Goal: Communication & Community: Participate in discussion

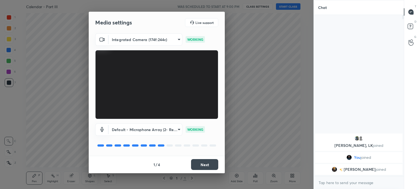
click at [198, 163] on button "Next" at bounding box center [204, 164] width 27 height 11
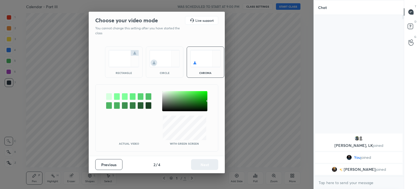
click at [125, 67] on div "rectangle" at bounding box center [124, 62] width 38 height 31
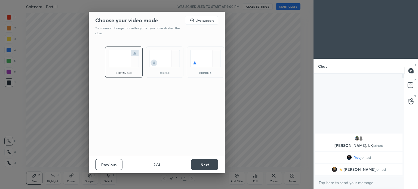
click at [205, 166] on button "Next" at bounding box center [204, 164] width 27 height 11
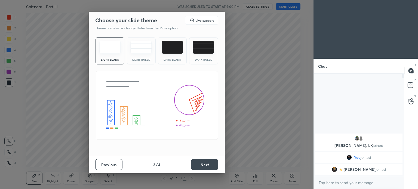
click at [211, 168] on button "Next" at bounding box center [204, 164] width 27 height 11
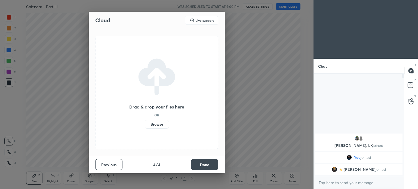
click at [203, 161] on button "Done" at bounding box center [204, 164] width 27 height 11
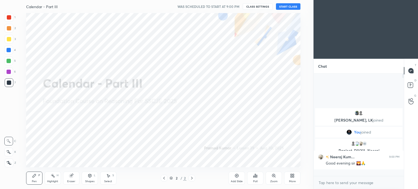
scroll to position [101, 89]
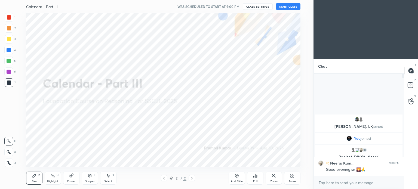
click at [287, 6] on button "START CLASS" at bounding box center [288, 6] width 25 height 7
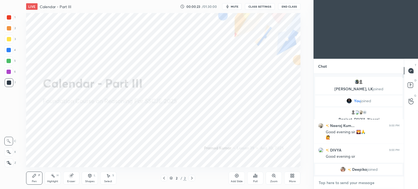
type textarea "x"
click at [354, 184] on textarea at bounding box center [358, 183] width 81 height 9
paste textarea "https://t.me/unacademypramod"
type textarea "https://t.me/unacademypramod"
type textarea "x"
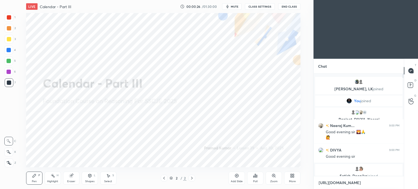
scroll to position [2, 2]
click at [333, 184] on textarea "https://t.me/unacademypramod" at bounding box center [353, 183] width 71 height 9
type textarea "https://te.me/unacademypramod"
type textarea "x"
type textarea "https://tel.me/unacademypramod"
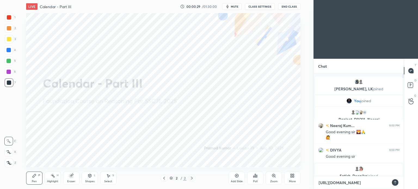
type textarea "x"
type textarea "https://tele.me/unacademypramod"
type textarea "x"
type textarea "https://teleg.me/unacademypramod"
type textarea "x"
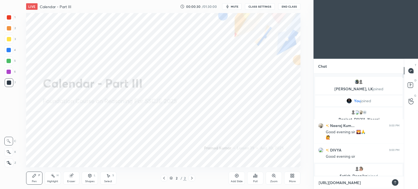
type textarea "https://telegr.me/unacademypramod"
type textarea "x"
type textarea "https://telegra.me/unacademypramod"
type textarea "x"
type textarea "[URL][DOMAIN_NAME]"
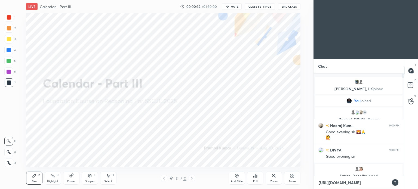
type textarea "x"
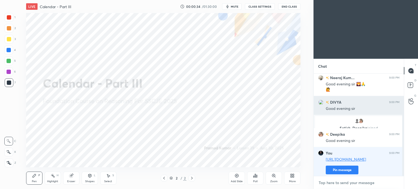
scroll to position [47, 0]
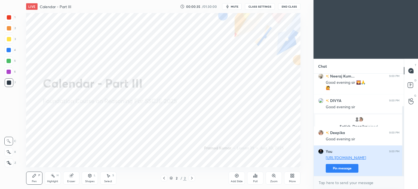
click at [342, 169] on button "Pin message" at bounding box center [342, 168] width 33 height 9
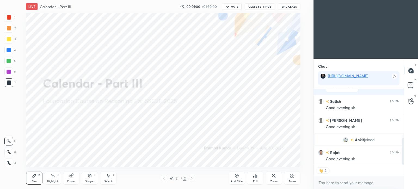
scroll to position [137, 0]
click at [233, 9] on button "mute" at bounding box center [232, 6] width 20 height 7
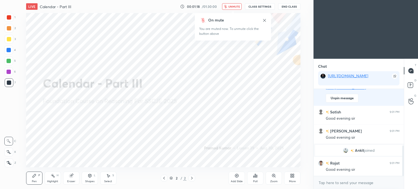
scroll to position [163, 0]
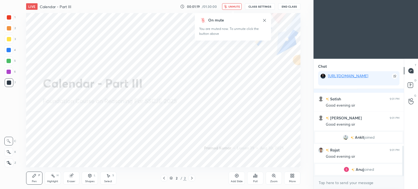
click at [237, 5] on span "unmute" at bounding box center [235, 7] width 12 height 4
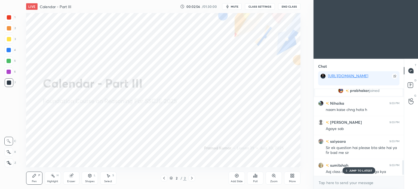
scroll to position [427, 0]
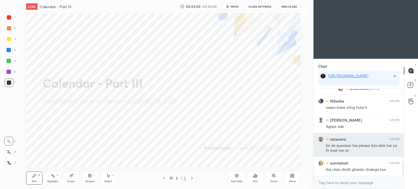
click at [342, 137] on h6 "saiyaara" at bounding box center [337, 139] width 17 height 6
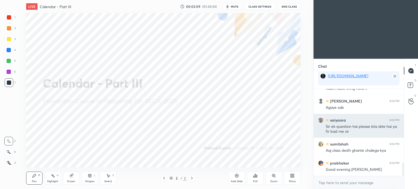
scroll to position [465, 0]
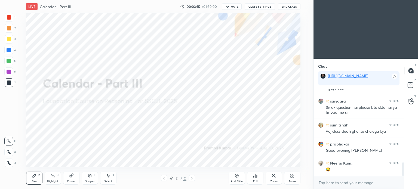
click at [236, 178] on icon at bounding box center [237, 176] width 4 height 4
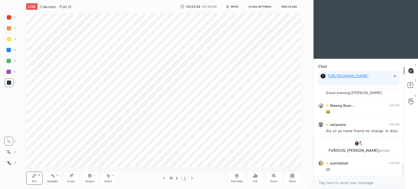
scroll to position [511, 0]
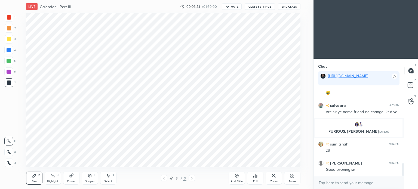
click at [231, 7] on button "mute" at bounding box center [232, 6] width 20 height 7
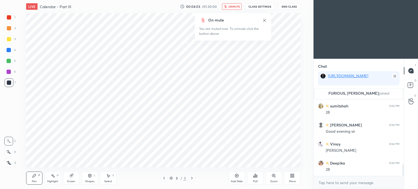
scroll to position [562, 0]
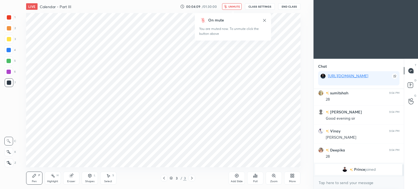
click at [236, 7] on span "unmute" at bounding box center [235, 7] width 12 height 4
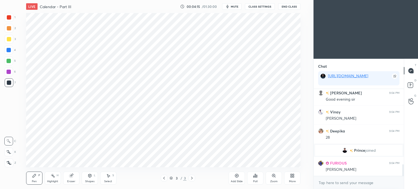
click at [361, 151] on span "Prince" at bounding box center [359, 150] width 11 height 4
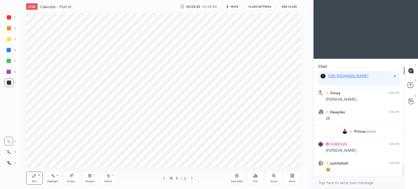
scroll to position [592, 0]
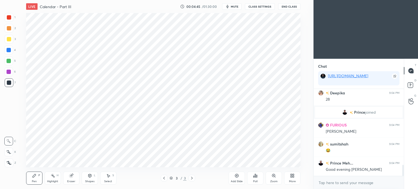
click at [9, 17] on div at bounding box center [9, 17] width 4 height 4
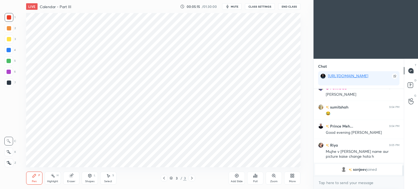
scroll to position [75, 89]
click at [8, 51] on div at bounding box center [9, 50] width 4 height 4
click at [10, 154] on icon at bounding box center [9, 152] width 4 height 3
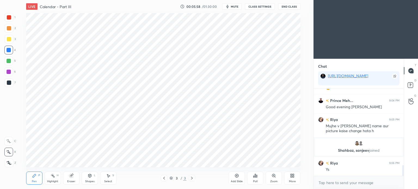
scroll to position [613, 0]
click at [10, 18] on div at bounding box center [9, 17] width 4 height 4
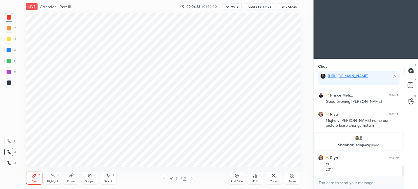
click at [230, 5] on icon "button" at bounding box center [228, 6] width 4 height 4
click at [235, 8] on span "unmute" at bounding box center [235, 7] width 12 height 4
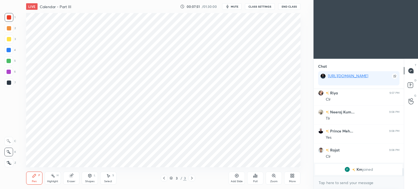
scroll to position [849, 0]
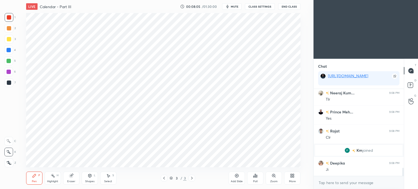
click at [238, 178] on div "Add Slide" at bounding box center [237, 178] width 16 height 13
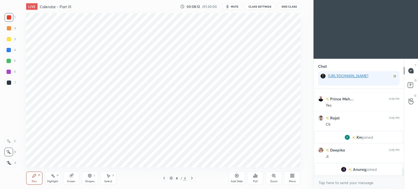
click at [236, 5] on span "mute" at bounding box center [235, 7] width 8 height 4
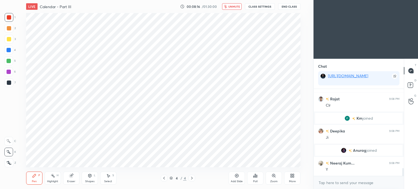
scroll to position [884, 0]
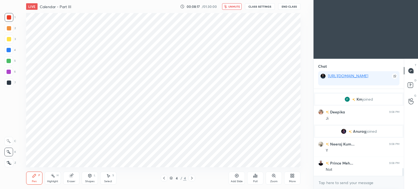
click at [234, 8] on span "unmute" at bounding box center [235, 7] width 12 height 4
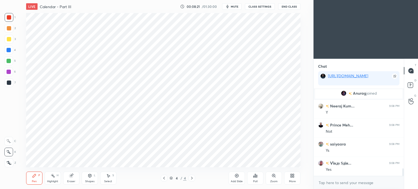
scroll to position [941, 0]
click at [10, 19] on div at bounding box center [9, 17] width 4 height 4
click at [9, 72] on div at bounding box center [9, 72] width 4 height 4
click at [232, 4] on button "mute" at bounding box center [232, 6] width 20 height 7
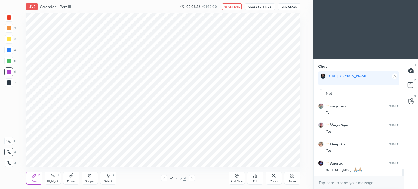
click at [229, 6] on button "unmute" at bounding box center [232, 6] width 20 height 7
click at [10, 50] on div at bounding box center [9, 50] width 4 height 4
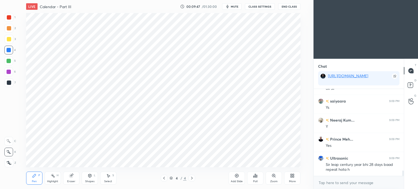
scroll to position [1302, 0]
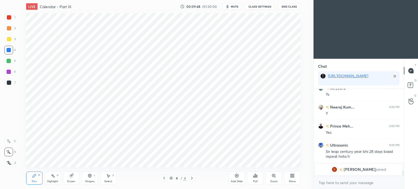
click at [239, 175] on div "Add Slide" at bounding box center [237, 178] width 16 height 13
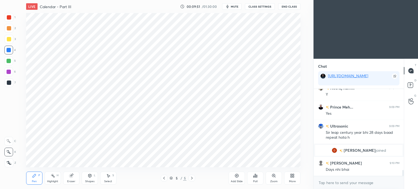
scroll to position [1228, 0]
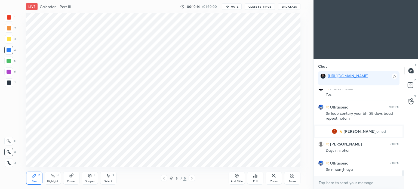
click at [7, 18] on div at bounding box center [9, 17] width 4 height 4
click at [7, 19] on div at bounding box center [9, 17] width 4 height 4
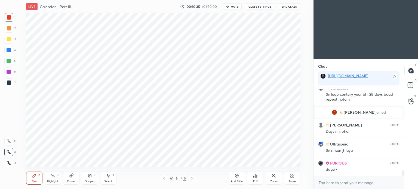
scroll to position [1266, 0]
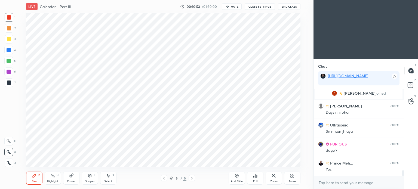
click at [8, 50] on div at bounding box center [9, 50] width 4 height 4
click at [8, 81] on div at bounding box center [9, 83] width 4 height 4
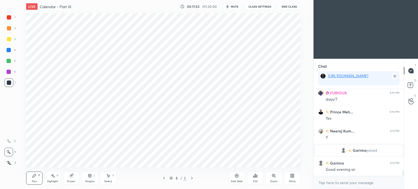
scroll to position [1303, 0]
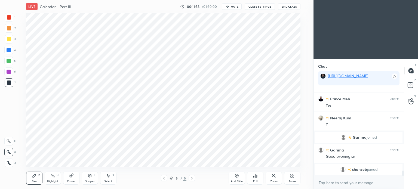
click at [8, 19] on div at bounding box center [9, 17] width 4 height 4
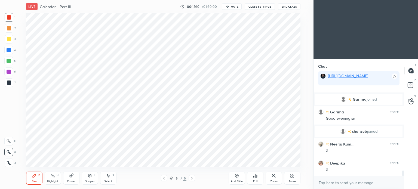
scroll to position [1343, 0]
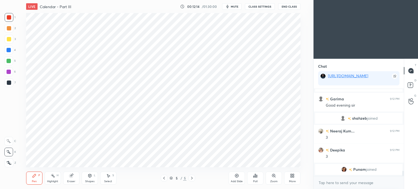
click at [70, 178] on div "Eraser" at bounding box center [71, 178] width 16 height 13
click at [38, 177] on div "Pen P" at bounding box center [34, 178] width 16 height 13
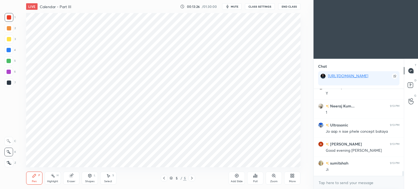
scroll to position [1513, 0]
click at [9, 85] on div at bounding box center [9, 83] width 4 height 4
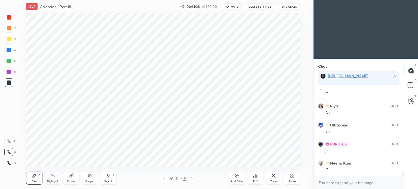
scroll to position [1780, 0]
click at [239, 176] on icon at bounding box center [237, 176] width 4 height 4
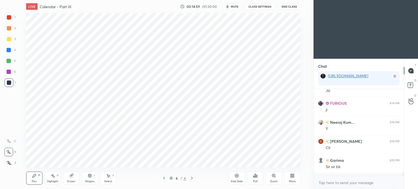
scroll to position [1, 2]
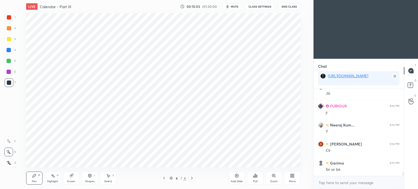
click at [230, 6] on icon "button" at bounding box center [228, 6] width 4 height 4
click at [229, 6] on button "unmute" at bounding box center [232, 6] width 20 height 7
click at [9, 18] on div at bounding box center [9, 17] width 4 height 4
click at [232, 7] on button "mute" at bounding box center [232, 6] width 20 height 7
click at [166, 178] on icon at bounding box center [164, 178] width 4 height 4
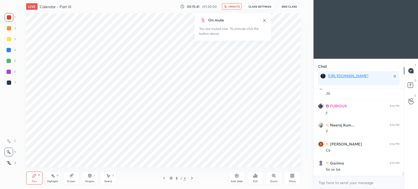
click at [232, 8] on button "unmute" at bounding box center [232, 6] width 20 height 7
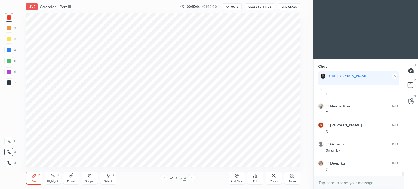
scroll to position [1837, 0]
click at [233, 7] on span "mute" at bounding box center [235, 7] width 8 height 4
click at [236, 7] on span "unmute" at bounding box center [235, 7] width 12 height 4
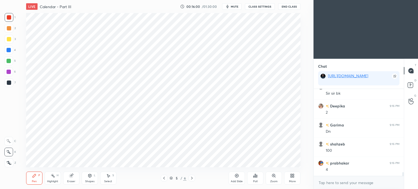
click at [192, 178] on icon at bounding box center [192, 178] width 4 height 4
click at [235, 7] on span "mute" at bounding box center [235, 7] width 8 height 4
click at [232, 7] on span "unmute" at bounding box center [235, 7] width 12 height 4
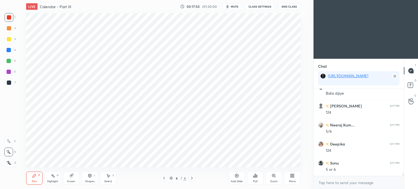
scroll to position [2200, 0]
click at [9, 85] on div at bounding box center [9, 83] width 4 height 4
click at [10, 50] on div at bounding box center [9, 50] width 4 height 4
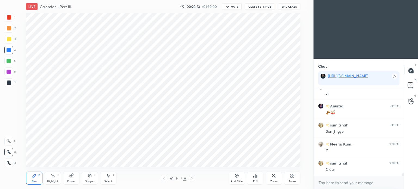
click at [9, 18] on div at bounding box center [9, 17] width 4 height 4
click at [236, 176] on icon at bounding box center [237, 176] width 4 height 4
click at [237, 2] on div "LIVE Calendar - Part III 00:21:19 / 01:30:00 mute CLASS SETTINGS End Class" at bounding box center [163, 6] width 275 height 13
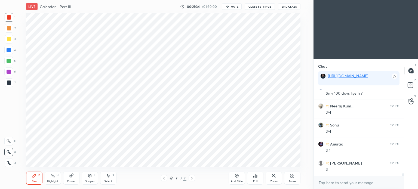
scroll to position [2738, 0]
click at [238, 9] on button "mute" at bounding box center [232, 6] width 20 height 7
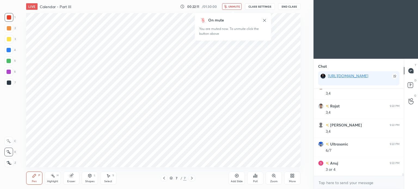
scroll to position [2834, 0]
click at [285, 5] on button "End Class" at bounding box center [289, 6] width 22 height 7
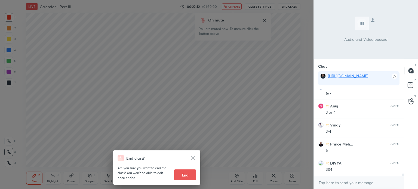
scroll to position [2891, 0]
click at [270, 62] on div "End class? Are you sure you want to end the class? You won’t be able to edit on…" at bounding box center [157, 94] width 314 height 189
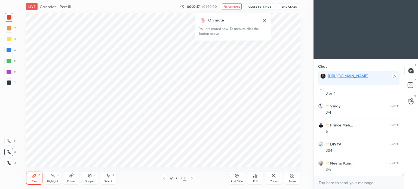
click at [233, 6] on span "unmute" at bounding box center [235, 7] width 12 height 4
click at [8, 85] on div at bounding box center [9, 82] width 9 height 9
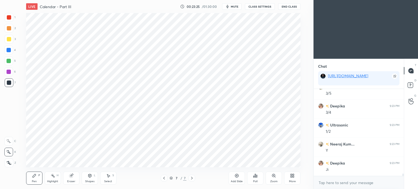
scroll to position [3005, 0]
click at [8, 51] on div at bounding box center [9, 50] width 4 height 4
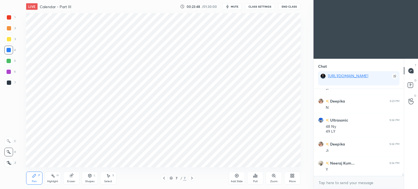
scroll to position [3106, 0]
click at [10, 17] on div at bounding box center [9, 17] width 4 height 4
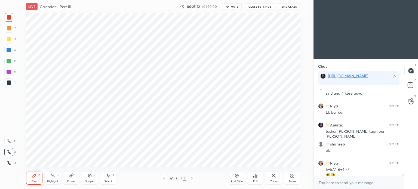
scroll to position [3383, 0]
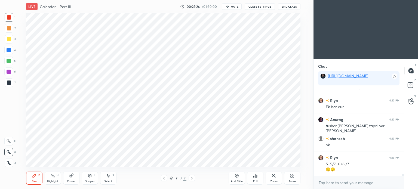
click at [7, 25] on div at bounding box center [9, 28] width 9 height 9
click at [9, 49] on div at bounding box center [9, 50] width 4 height 4
click at [10, 47] on div at bounding box center [8, 50] width 9 height 9
click at [162, 177] on icon at bounding box center [164, 178] width 4 height 4
click at [191, 179] on icon at bounding box center [192, 178] width 4 height 4
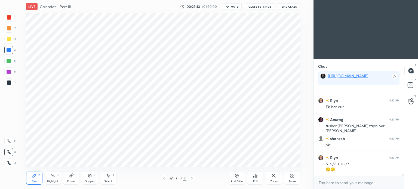
click at [162, 179] on icon at bounding box center [164, 178] width 4 height 4
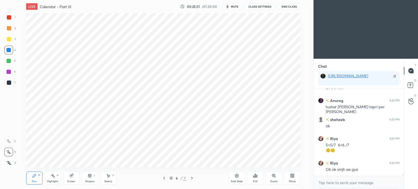
click at [193, 181] on div at bounding box center [192, 178] width 7 height 7
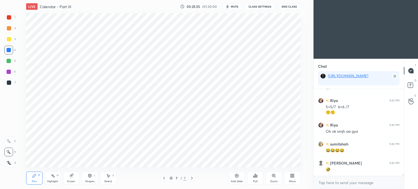
scroll to position [3460, 0]
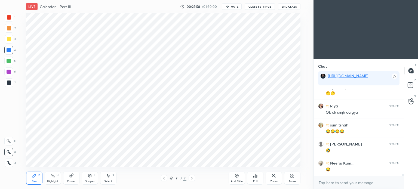
click at [238, 177] on icon at bounding box center [237, 176] width 4 height 4
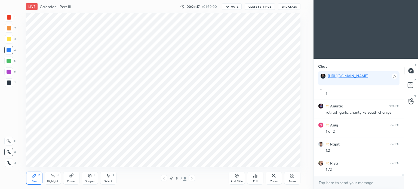
scroll to position [3732, 0]
click at [10, 60] on div at bounding box center [9, 61] width 4 height 4
click at [8, 17] on div at bounding box center [9, 17] width 4 height 4
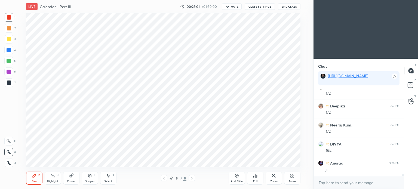
click at [235, 176] on icon at bounding box center [237, 176] width 4 height 4
click at [235, 6] on span "mute" at bounding box center [235, 7] width 8 height 4
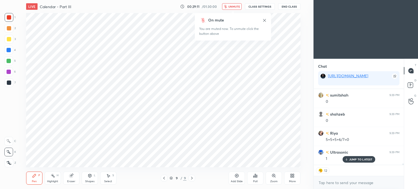
scroll to position [4162, 0]
click at [233, 7] on span "unmute" at bounding box center [235, 7] width 12 height 4
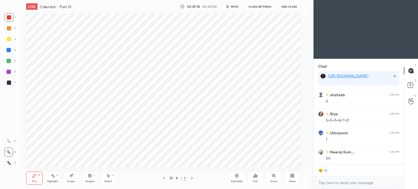
click at [10, 50] on div at bounding box center [9, 50] width 4 height 4
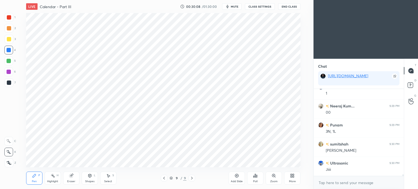
scroll to position [4227, 0]
click at [7, 16] on div at bounding box center [9, 17] width 4 height 4
click at [7, 17] on div at bounding box center [9, 17] width 4 height 4
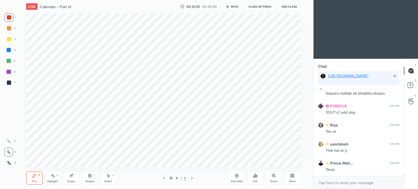
scroll to position [4591, 0]
click at [234, 176] on div "Add Slide" at bounding box center [237, 178] width 16 height 13
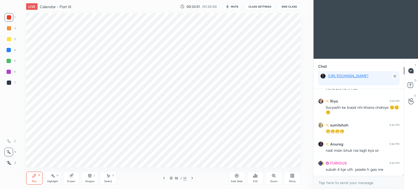
scroll to position [4906, 0]
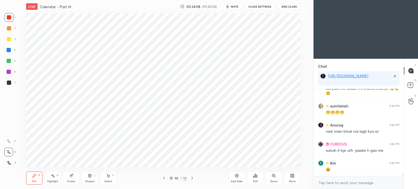
click at [109, 180] on div "Select S" at bounding box center [108, 178] width 16 height 13
click at [107, 177] on icon at bounding box center [108, 176] width 4 height 4
click at [92, 176] on icon at bounding box center [90, 176] width 4 height 4
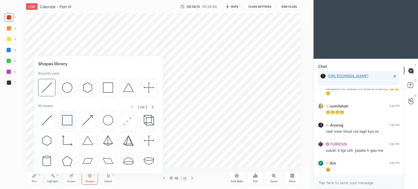
click at [67, 122] on img at bounding box center [67, 120] width 10 height 10
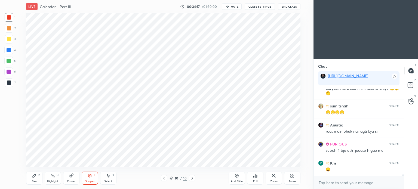
scroll to position [4935, 0]
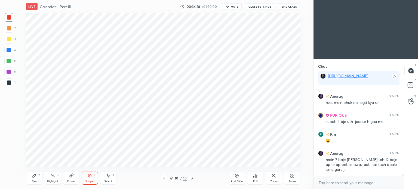
click at [91, 179] on div "Shapes L" at bounding box center [90, 178] width 16 height 13
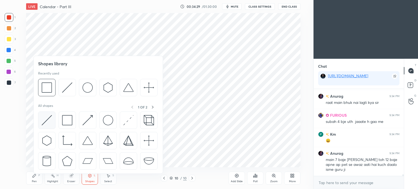
click at [47, 118] on img at bounding box center [47, 120] width 10 height 10
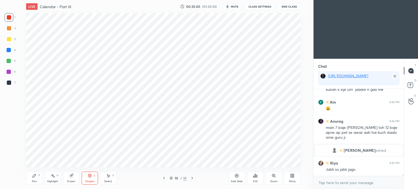
scroll to position [3939, 0]
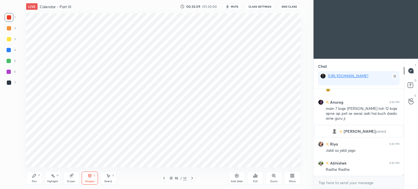
click at [92, 183] on div "Shapes" at bounding box center [89, 181] width 9 height 3
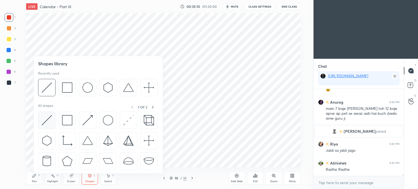
scroll to position [3958, 0]
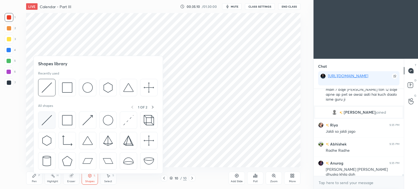
click at [48, 119] on img at bounding box center [47, 120] width 10 height 10
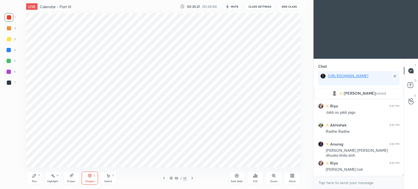
scroll to position [4006, 0]
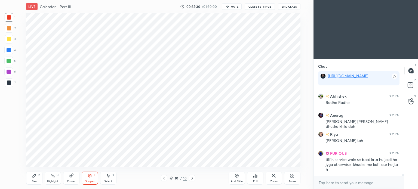
click at [7, 16] on div at bounding box center [9, 17] width 4 height 4
click at [8, 49] on div at bounding box center [9, 50] width 4 height 4
click at [32, 178] on icon at bounding box center [34, 176] width 4 height 4
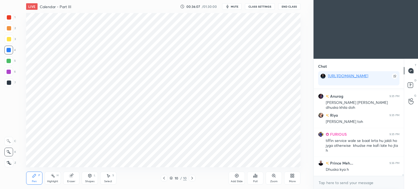
scroll to position [4049, 0]
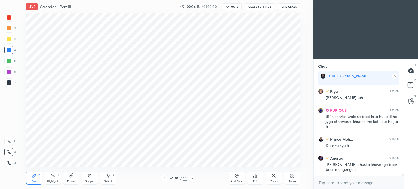
click at [11, 19] on div at bounding box center [9, 17] width 4 height 4
click at [8, 74] on div at bounding box center [9, 72] width 4 height 4
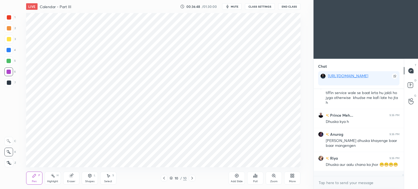
click at [70, 179] on div "Eraser" at bounding box center [71, 178] width 16 height 13
click at [92, 180] on div "Shapes L" at bounding box center [90, 178] width 16 height 13
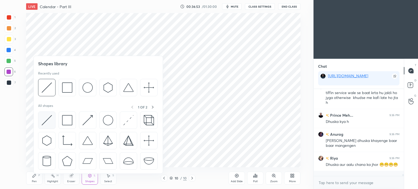
click at [42, 121] on img at bounding box center [47, 120] width 10 height 10
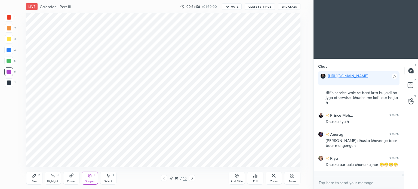
click at [71, 180] on div "Eraser" at bounding box center [71, 178] width 16 height 13
click at [32, 178] on div "Pen P" at bounding box center [34, 178] width 16 height 13
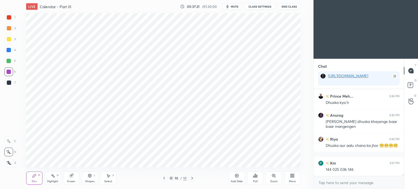
click at [92, 178] on div "Shapes L" at bounding box center [90, 178] width 16 height 13
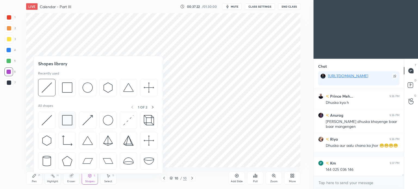
click at [67, 121] on img at bounding box center [67, 120] width 10 height 10
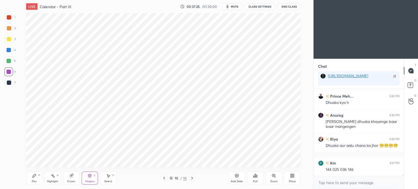
click at [8, 82] on div at bounding box center [9, 83] width 4 height 4
click at [89, 179] on div "Shapes L" at bounding box center [90, 178] width 16 height 13
click at [9, 59] on div at bounding box center [9, 61] width 4 height 4
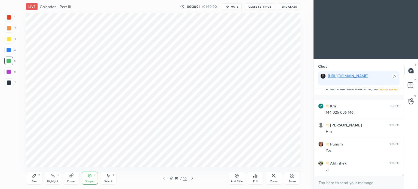
scroll to position [4169, 0]
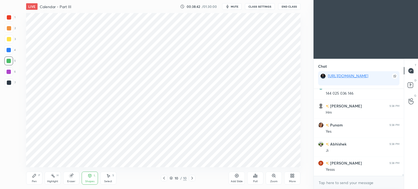
click at [236, 175] on icon at bounding box center [237, 176] width 4 height 4
click at [34, 180] on div "Pen" at bounding box center [34, 181] width 5 height 3
click at [10, 16] on div at bounding box center [9, 17] width 4 height 4
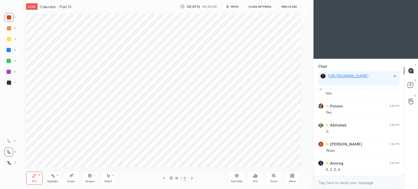
scroll to position [4207, 0]
click at [9, 50] on div at bounding box center [9, 50] width 4 height 4
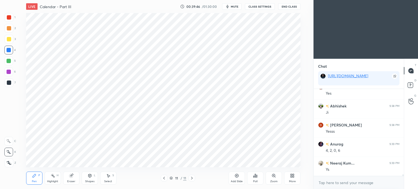
click at [10, 18] on div at bounding box center [9, 17] width 4 height 4
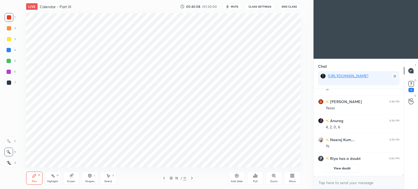
click at [342, 173] on button "View doubt" at bounding box center [342, 168] width 33 height 9
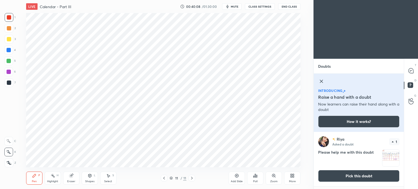
scroll to position [56, 89]
click at [350, 176] on button "Pick this doubt" at bounding box center [358, 176] width 81 height 12
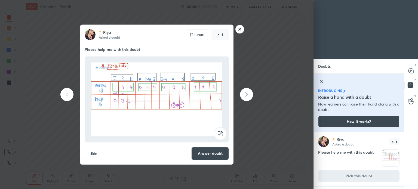
click at [237, 30] on rect at bounding box center [240, 29] width 8 height 8
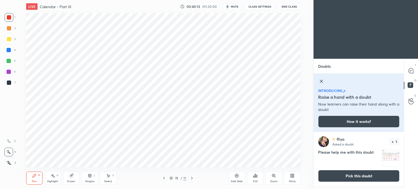
click at [89, 180] on div "Shapes" at bounding box center [89, 181] width 9 height 3
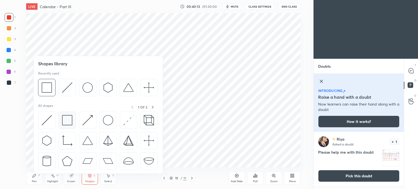
click at [67, 123] on img at bounding box center [67, 120] width 10 height 10
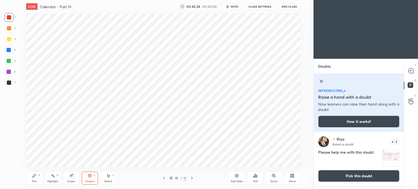
click at [320, 81] on icon at bounding box center [321, 81] width 7 height 7
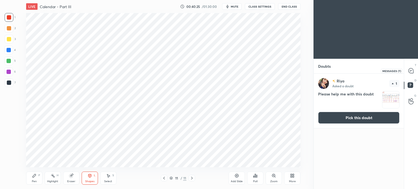
click at [412, 71] on icon at bounding box center [411, 70] width 5 height 5
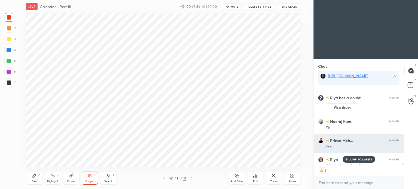
scroll to position [4273, 0]
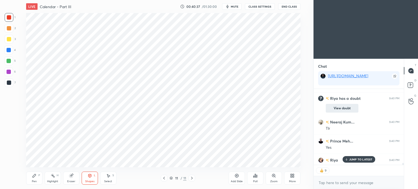
click at [337, 108] on button "View doubt" at bounding box center [342, 108] width 33 height 9
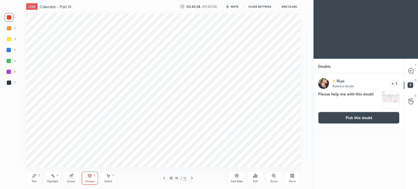
click at [350, 116] on button "Pick this doubt" at bounding box center [358, 118] width 81 height 12
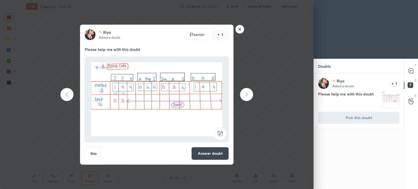
click at [243, 29] on rect at bounding box center [240, 29] width 8 height 8
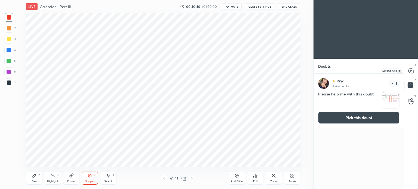
click at [412, 69] on icon at bounding box center [411, 70] width 5 height 5
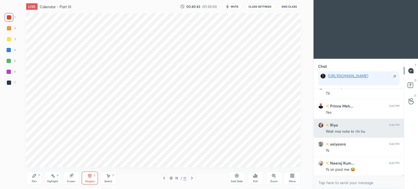
scroll to position [4309, 0]
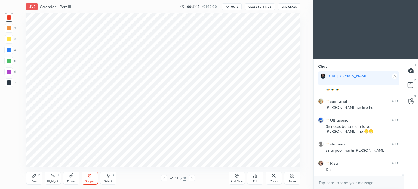
click at [237, 177] on icon at bounding box center [237, 176] width 4 height 4
click at [8, 51] on div at bounding box center [9, 50] width 4 height 4
click at [31, 178] on div "Pen P" at bounding box center [34, 178] width 16 height 13
click at [9, 17] on div at bounding box center [9, 17] width 4 height 4
click at [234, 9] on button "mute" at bounding box center [232, 6] width 20 height 7
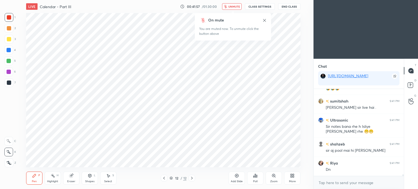
click at [285, 5] on button "End Class" at bounding box center [289, 6] width 22 height 7
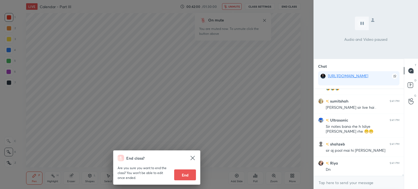
scroll to position [4428, 0]
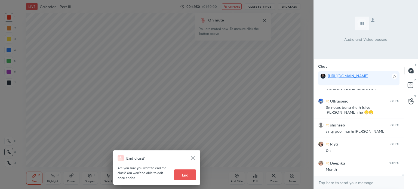
click at [174, 96] on div "End class? Are you sure you want to end the class? You won’t be able to edit on…" at bounding box center [157, 94] width 314 height 189
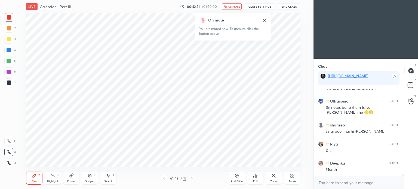
click at [265, 20] on icon at bounding box center [264, 20] width 3 height 3
click at [235, 7] on span "unmute" at bounding box center [235, 7] width 12 height 4
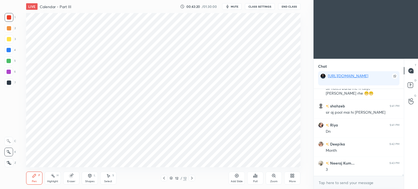
click at [8, 49] on div at bounding box center [9, 50] width 4 height 4
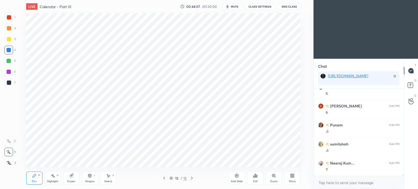
scroll to position [4649, 0]
click at [11, 82] on div at bounding box center [9, 83] width 4 height 4
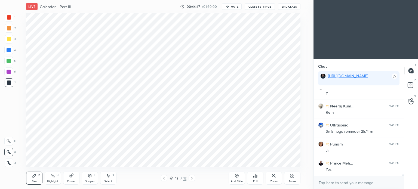
click at [7, 50] on div at bounding box center [9, 50] width 4 height 4
click at [8, 51] on div at bounding box center [9, 50] width 4 height 4
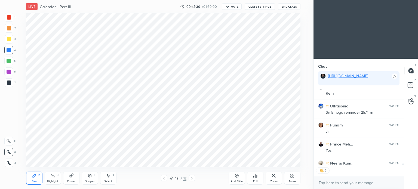
scroll to position [4763, 0]
click at [5, 17] on div at bounding box center [9, 17] width 9 height 9
click at [70, 178] on div "Eraser" at bounding box center [71, 178] width 16 height 13
click at [31, 180] on div "Pen P" at bounding box center [34, 178] width 16 height 13
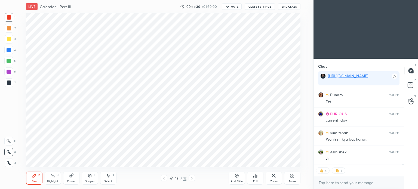
scroll to position [5045, 0]
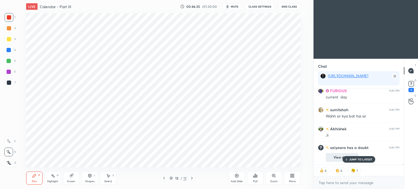
click at [338, 156] on button "View doubt" at bounding box center [342, 157] width 33 height 9
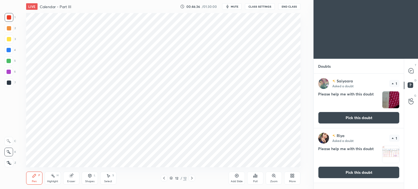
click at [349, 119] on button "Pick this doubt" at bounding box center [358, 118] width 81 height 12
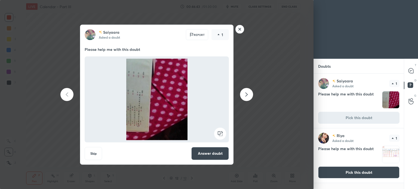
click at [217, 136] on rect at bounding box center [220, 133] width 12 height 12
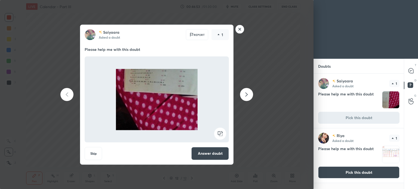
click at [239, 28] on rect at bounding box center [240, 29] width 8 height 8
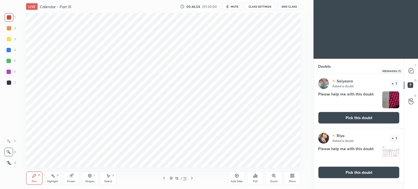
click at [410, 73] on icon at bounding box center [412, 71] width 6 height 6
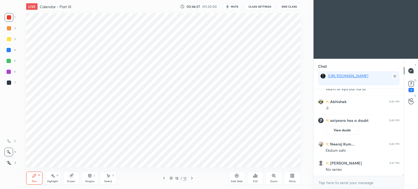
scroll to position [4827, 0]
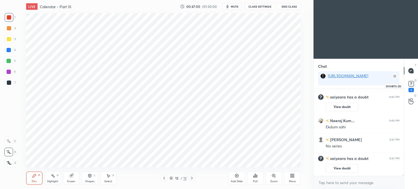
click at [413, 85] on rect at bounding box center [411, 83] width 5 height 5
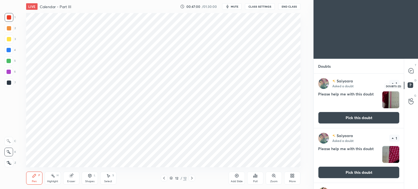
scroll to position [114, 89]
click at [363, 122] on button "Pick this doubt" at bounding box center [358, 118] width 81 height 12
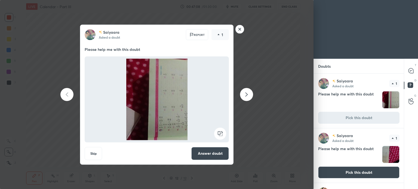
click at [221, 133] on rect at bounding box center [220, 133] width 12 height 12
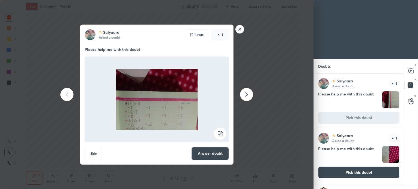
click at [242, 31] on rect at bounding box center [240, 29] width 8 height 8
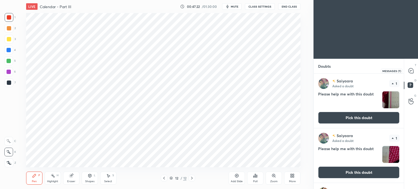
click at [412, 69] on icon at bounding box center [411, 70] width 5 height 5
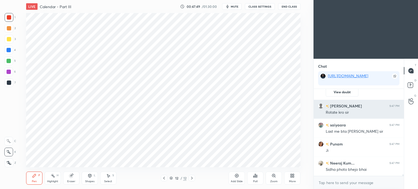
scroll to position [4868, 0]
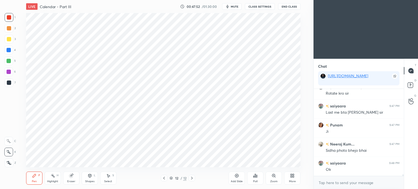
click at [238, 178] on div "Add Slide" at bounding box center [237, 178] width 16 height 13
click at [9, 85] on div at bounding box center [9, 82] width 9 height 9
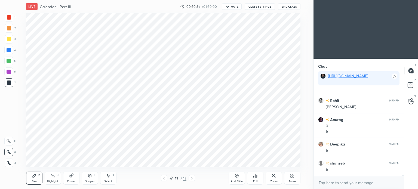
scroll to position [5209, 0]
click at [234, 6] on span "mute" at bounding box center [235, 7] width 8 height 4
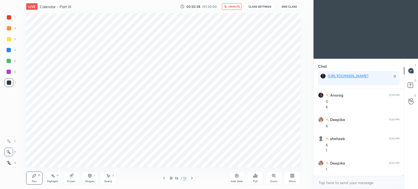
scroll to position [5247, 0]
click at [236, 7] on span "unmute" at bounding box center [235, 7] width 12 height 4
click at [9, 19] on div at bounding box center [9, 17] width 4 height 4
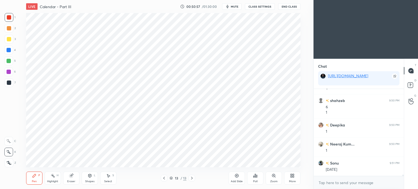
click at [10, 19] on div at bounding box center [9, 17] width 4 height 4
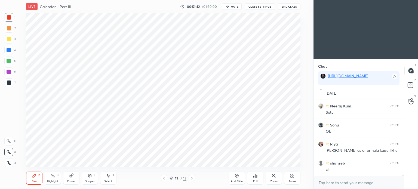
scroll to position [5399, 0]
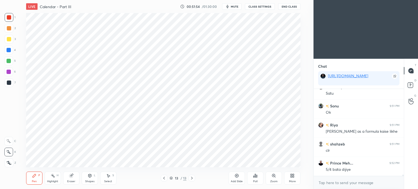
click at [74, 178] on div "Eraser" at bounding box center [71, 178] width 16 height 13
click at [33, 179] on div "Pen P" at bounding box center [34, 178] width 16 height 13
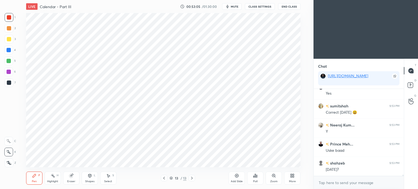
scroll to position [5556, 0]
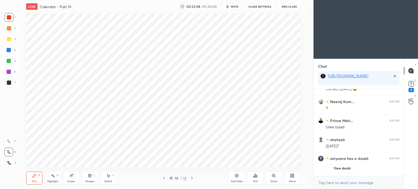
click at [339, 169] on button "View doubt" at bounding box center [342, 168] width 33 height 9
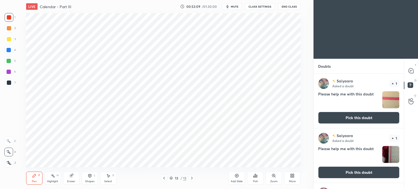
click at [348, 117] on button "Pick this doubt" at bounding box center [358, 118] width 81 height 12
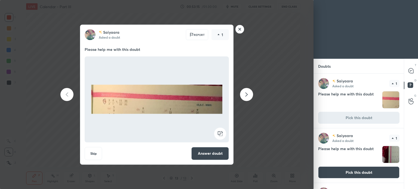
click at [242, 29] on rect at bounding box center [240, 29] width 8 height 8
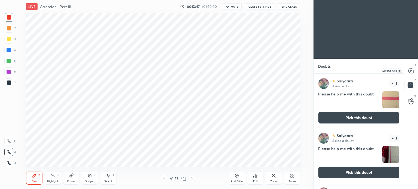
click at [411, 74] on icon at bounding box center [412, 71] width 6 height 6
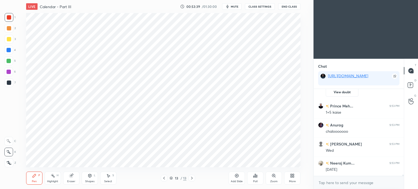
scroll to position [5477, 0]
click at [235, 177] on icon at bounding box center [237, 176] width 4 height 4
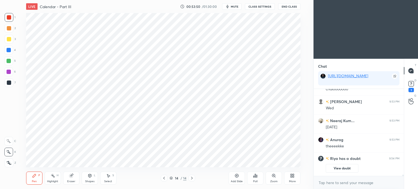
scroll to position [5445, 0]
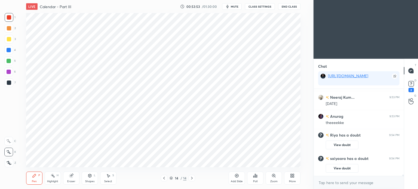
click at [341, 144] on button "View doubt" at bounding box center [342, 145] width 33 height 9
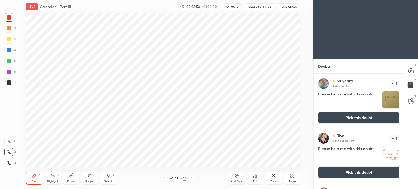
scroll to position [114, 89]
click at [345, 115] on button "Pick this doubt" at bounding box center [358, 118] width 81 height 12
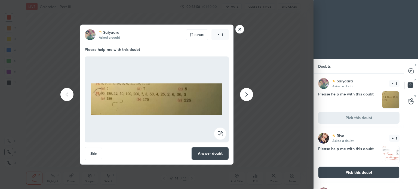
click at [240, 31] on rect at bounding box center [240, 29] width 8 height 8
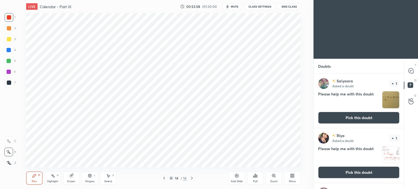
click at [364, 169] on button "Pick this doubt" at bounding box center [358, 173] width 81 height 12
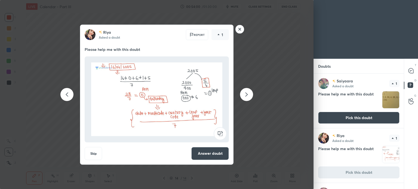
click at [240, 29] on rect at bounding box center [240, 29] width 8 height 8
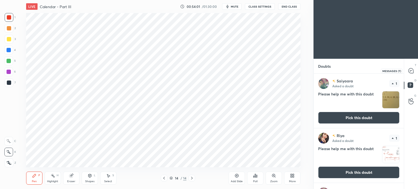
click at [409, 73] on icon at bounding box center [412, 71] width 6 height 6
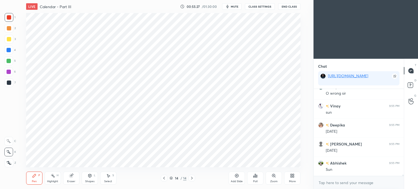
scroll to position [5831, 0]
click at [5, 51] on div at bounding box center [8, 50] width 9 height 9
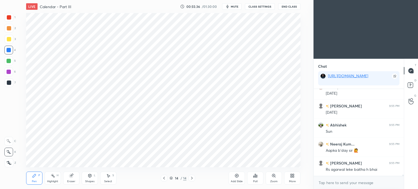
scroll to position [5870, 0]
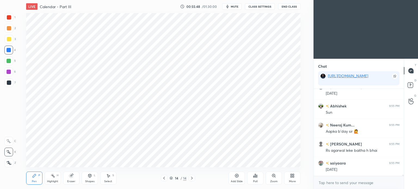
click at [12, 17] on div at bounding box center [9, 17] width 9 height 9
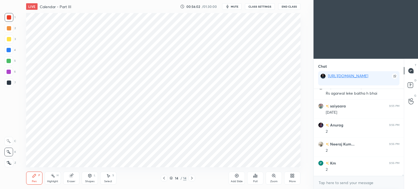
scroll to position [5946, 0]
click at [8, 83] on div at bounding box center [9, 83] width 4 height 4
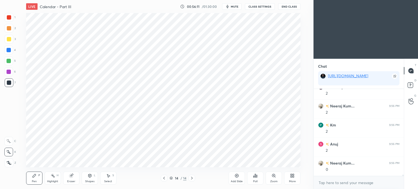
scroll to position [5984, 0]
click at [236, 7] on span "mute" at bounding box center [235, 7] width 8 height 4
click at [234, 7] on span "unmute" at bounding box center [235, 7] width 12 height 4
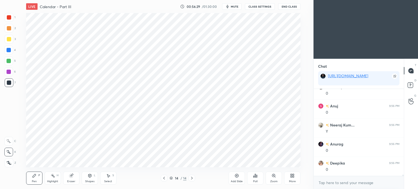
click at [9, 17] on div at bounding box center [9, 17] width 4 height 4
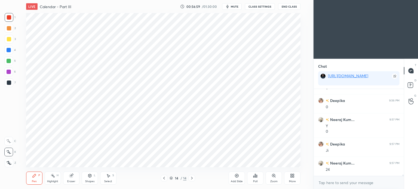
scroll to position [6123, 0]
click at [10, 83] on div at bounding box center [9, 83] width 4 height 4
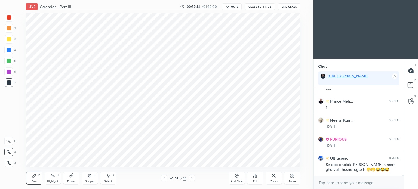
scroll to position [6242, 0]
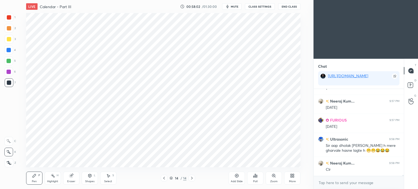
click at [236, 178] on div "Add Slide" at bounding box center [237, 178] width 16 height 13
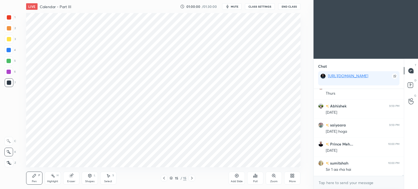
scroll to position [6477, 0]
click at [8, 17] on div at bounding box center [9, 17] width 4 height 4
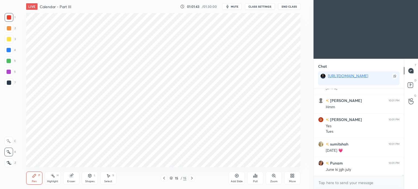
scroll to position [6940, 0]
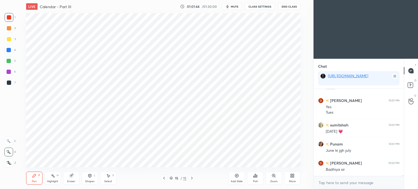
click at [239, 180] on div "Add Slide" at bounding box center [237, 178] width 16 height 13
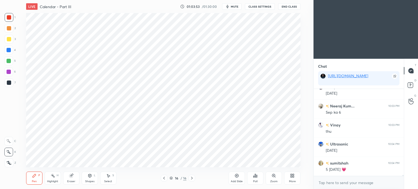
scroll to position [7340, 0]
click at [8, 83] on div at bounding box center [9, 83] width 4 height 4
click at [9, 17] on div at bounding box center [9, 17] width 4 height 4
click at [9, 83] on div at bounding box center [9, 83] width 4 height 4
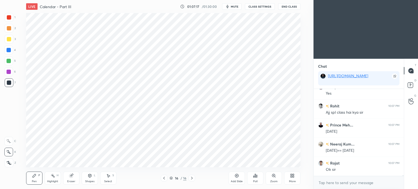
scroll to position [8057, 0]
click at [8, 18] on div at bounding box center [9, 17] width 4 height 4
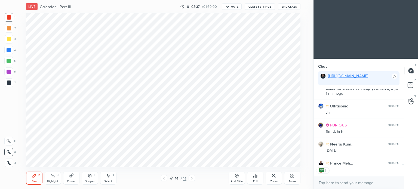
scroll to position [8435, 0]
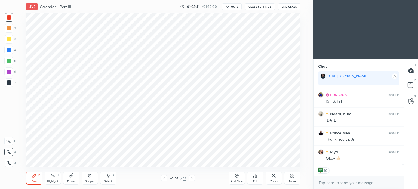
click at [233, 7] on span "mute" at bounding box center [235, 7] width 8 height 4
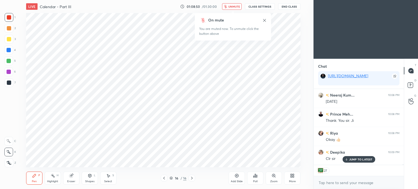
click at [233, 7] on span "unmute" at bounding box center [235, 7] width 12 height 4
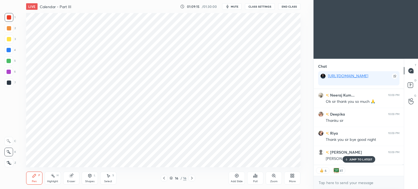
scroll to position [8630, 0]
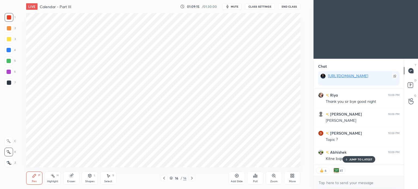
click at [352, 161] on p "JUMP TO LATEST" at bounding box center [361, 159] width 23 height 3
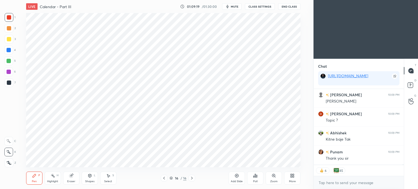
scroll to position [8668, 0]
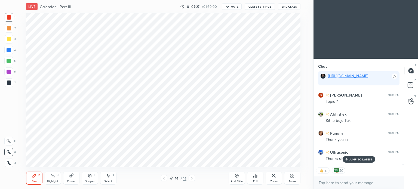
click at [350, 161] on p "JUMP TO LATEST" at bounding box center [361, 159] width 23 height 3
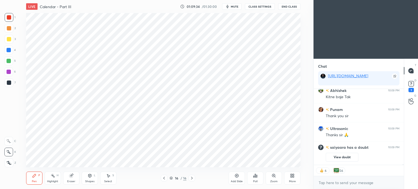
click at [287, 6] on button "End Class" at bounding box center [289, 6] width 22 height 7
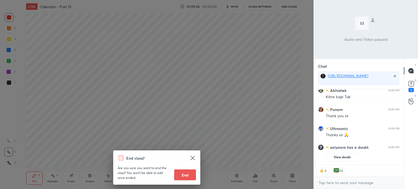
click at [190, 175] on button "End" at bounding box center [185, 175] width 22 height 11
type textarea "x"
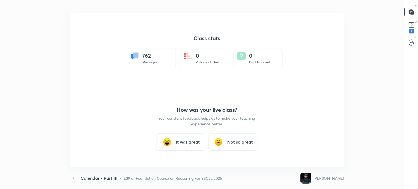
scroll to position [27088, 26842]
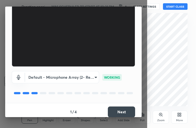
scroll to position [50, 0]
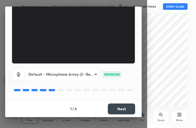
click at [119, 106] on button "Next" at bounding box center [121, 109] width 27 height 11
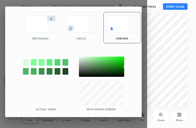
click at [38, 26] on img at bounding box center [40, 24] width 31 height 17
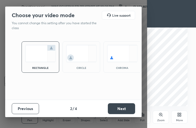
scroll to position [0, 0]
click at [117, 108] on button "Next" at bounding box center [121, 108] width 27 height 11
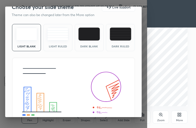
scroll to position [35, 0]
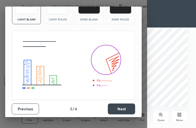
click at [126, 107] on button "Next" at bounding box center [121, 109] width 27 height 11
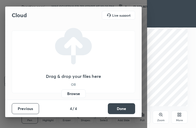
scroll to position [0, 0]
click at [118, 108] on button "Done" at bounding box center [121, 108] width 27 height 11
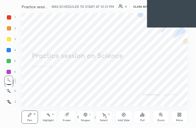
click at [175, 114] on div "More" at bounding box center [179, 117] width 16 height 13
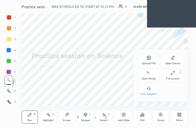
click at [147, 61] on div "Upload File" at bounding box center [149, 60] width 22 height 13
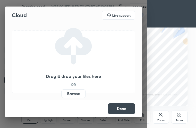
click at [75, 91] on label "Browse" at bounding box center [73, 93] width 24 height 9
click at [61, 91] on input "Browse" at bounding box center [61, 93] width 0 height 9
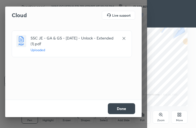
click at [123, 108] on button "Done" at bounding box center [121, 108] width 27 height 11
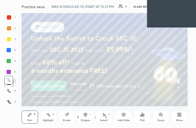
click at [94, 116] on div "/" at bounding box center [95, 117] width 2 height 3
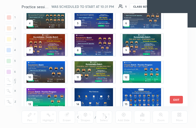
scroll to position [42, 0]
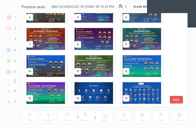
click at [139, 93] on img "grid" at bounding box center [141, 93] width 42 height 22
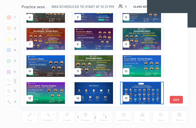
click at [139, 93] on img "grid" at bounding box center [141, 93] width 42 height 22
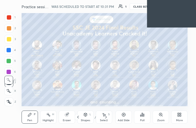
click at [139, 93] on img "grid" at bounding box center [141, 93] width 42 height 22
click at [178, 114] on icon at bounding box center [177, 113] width 1 height 1
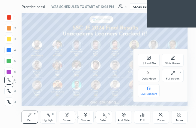
click at [150, 59] on icon at bounding box center [148, 57] width 3 height 3
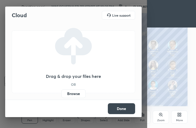
click at [72, 95] on label "Browse" at bounding box center [73, 93] width 24 height 9
click at [61, 95] on input "Browse" at bounding box center [61, 93] width 0 height 9
click at [76, 95] on label "Browse" at bounding box center [73, 93] width 24 height 9
click at [61, 95] on input "Browse" at bounding box center [61, 93] width 0 height 9
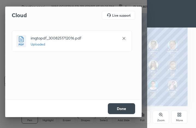
click at [111, 108] on button "Done" at bounding box center [121, 108] width 27 height 11
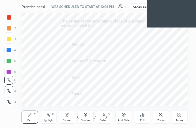
click at [95, 116] on div "/" at bounding box center [95, 117] width 2 height 3
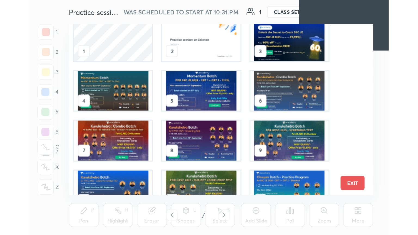
scroll to position [0, 0]
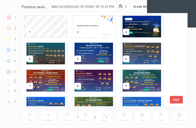
click at [77, 24] on img "grid" at bounding box center [93, 27] width 42 height 22
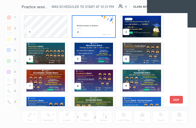
click at [77, 24] on img "grid" at bounding box center [93, 27] width 42 height 22
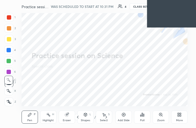
click at [178, 118] on div "More" at bounding box center [179, 117] width 16 height 13
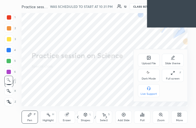
drag, startPoint x: 184, startPoint y: 109, endPoint x: 182, endPoint y: 112, distance: 3.7
click at [183, 111] on div at bounding box center [98, 64] width 196 height 128
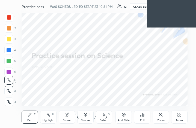
click at [180, 114] on icon at bounding box center [180, 113] width 1 height 1
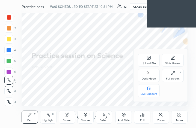
click at [168, 75] on div "Full screen F" at bounding box center [173, 75] width 22 height 13
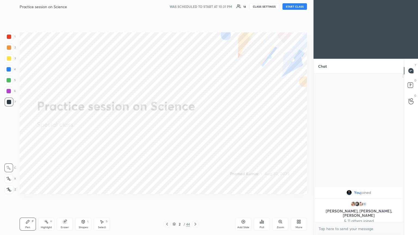
click at [195, 4] on button "START CLASS" at bounding box center [295, 6] width 25 height 7
click at [195, 128] on body "1 2 3 4 5 6 7 C X Z C X Z E E Erase all H H LIVE Practice session on Science 00…" at bounding box center [209, 117] width 418 height 235
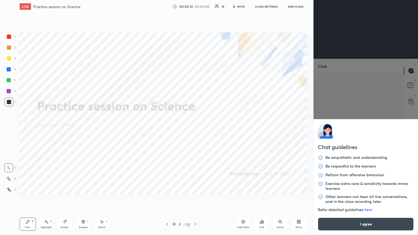
click at [195, 128] on button "I agree" at bounding box center [366, 224] width 96 height 13
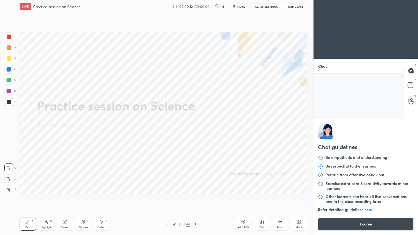
type textarea "x"
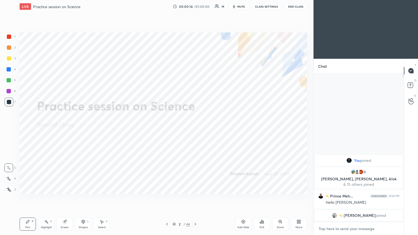
paste textarea "https://t.me/unacademypramod"
type textarea "https://t.me/unacademypramod"
type textarea "x"
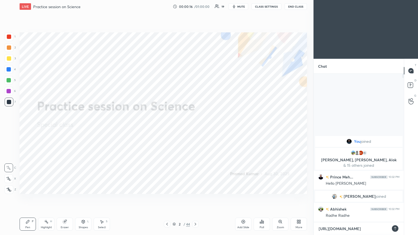
click at [195, 128] on textarea "https://t.me/unacademypramod" at bounding box center [353, 229] width 71 height 9
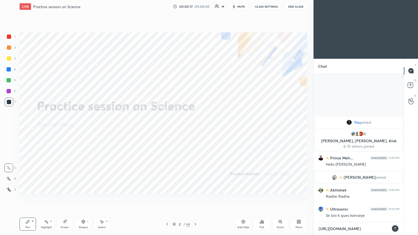
type textarea "https://te.me/unacademypramod"
type textarea "x"
type textarea "https://tel.me/unacademypramod"
type textarea "x"
type textarea "https://tele.me/unacademypramod"
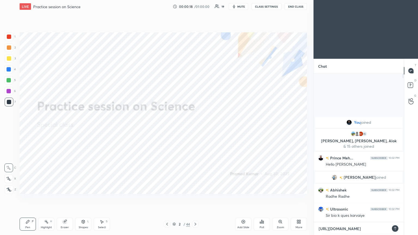
type textarea "x"
type textarea "https://teleg.me/unacademypramod"
type textarea "x"
type textarea "https://telegr.me/unacademypramod"
type textarea "x"
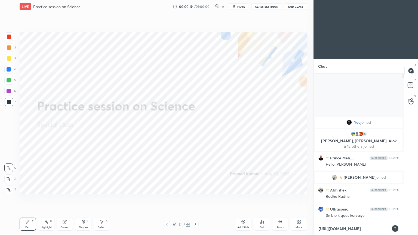
type textarea "https://telegra.me/unacademypramod"
type textarea "x"
type textarea "[URL][DOMAIN_NAME]"
type textarea "x"
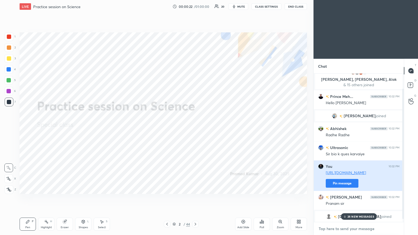
scroll to position [20, 0]
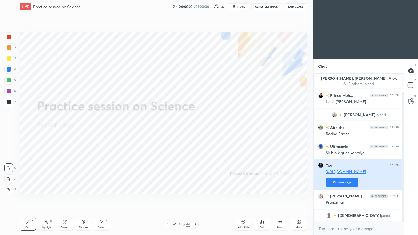
drag, startPoint x: 349, startPoint y: 183, endPoint x: 344, endPoint y: 181, distance: 5.1
click at [195, 128] on button "Pin message" at bounding box center [342, 182] width 33 height 9
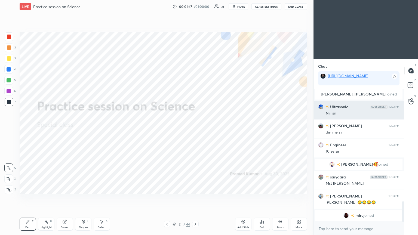
scroll to position [713, 0]
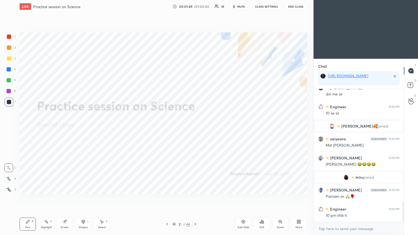
click at [195, 128] on div "Ultrasonic 10:33 PM Niii sir Mr SINGH 10:33 PM din me sir Engineer 10:33 PM 10 …" at bounding box center [359, 155] width 90 height 133
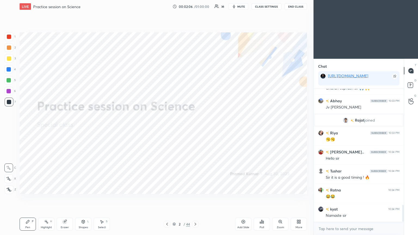
scroll to position [926, 0]
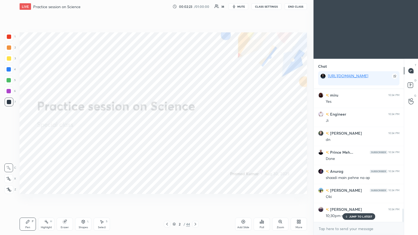
click at [195, 128] on icon at bounding box center [196, 224] width 2 height 3
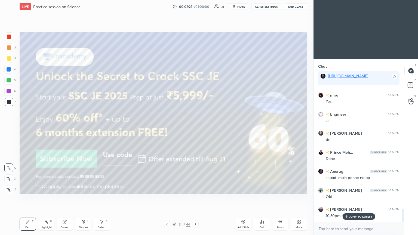
click at [7, 57] on div at bounding box center [9, 58] width 4 height 4
click at [8, 128] on icon at bounding box center [9, 189] width 4 height 3
click at [195, 87] on icon at bounding box center [412, 84] width 8 height 8
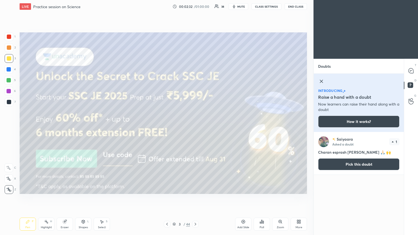
click at [195, 73] on icon at bounding box center [411, 70] width 5 height 5
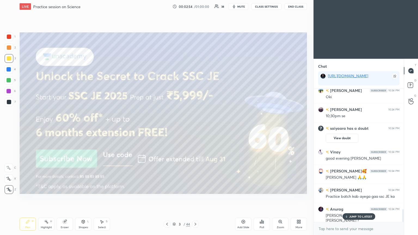
scroll to position [1243, 0]
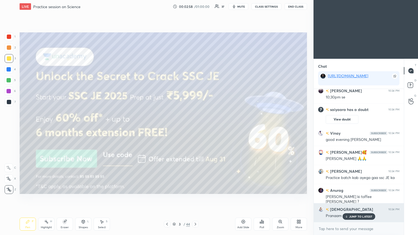
click at [195, 128] on div "JUMP TO LATEST" at bounding box center [359, 217] width 33 height 7
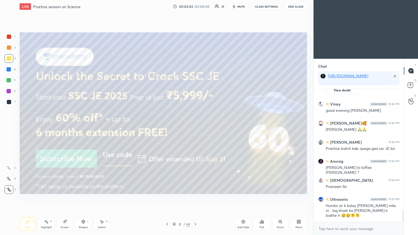
scroll to position [1291, 0]
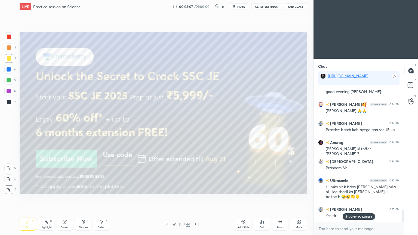
click at [195, 128] on icon at bounding box center [196, 224] width 2 height 3
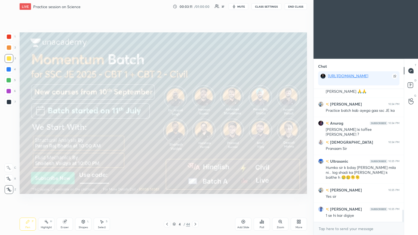
scroll to position [1329, 0]
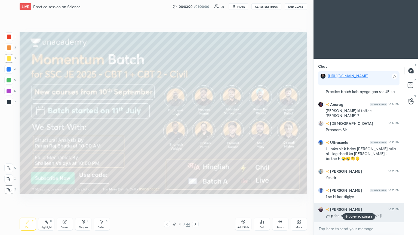
click at [195, 128] on p "JUMP TO LATEST" at bounding box center [361, 216] width 23 height 3
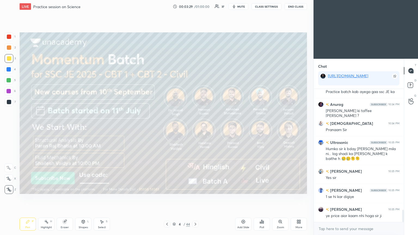
click at [195, 128] on div at bounding box center [195, 224] width 7 height 7
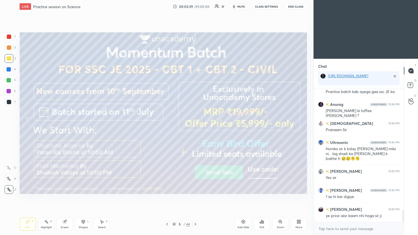
click at [195, 128] on div at bounding box center [195, 224] width 7 height 7
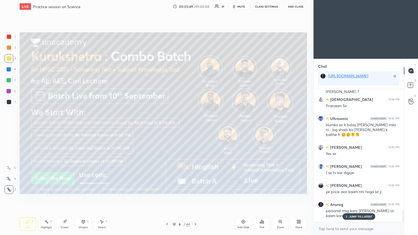
scroll to position [1366, 0]
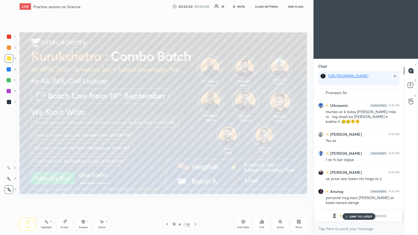
click at [195, 128] on icon at bounding box center [195, 224] width 4 height 4
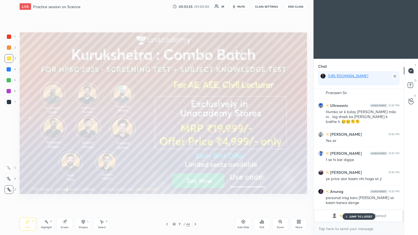
scroll to position [1367, 0]
click at [195, 128] on icon at bounding box center [195, 224] width 4 height 4
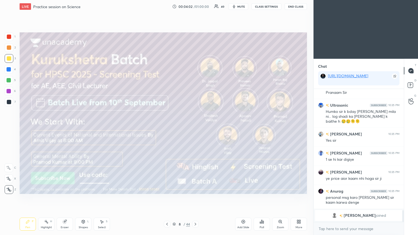
click at [195, 128] on icon at bounding box center [195, 224] width 4 height 4
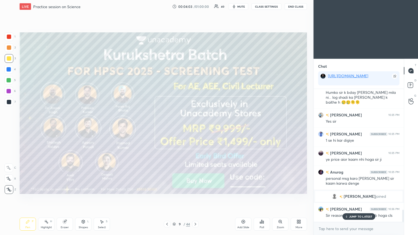
scroll to position [1326, 0]
click at [195, 128] on icon at bounding box center [195, 224] width 4 height 4
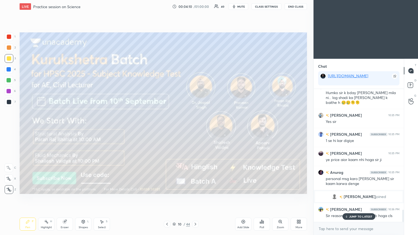
click at [195, 128] on icon at bounding box center [195, 224] width 4 height 4
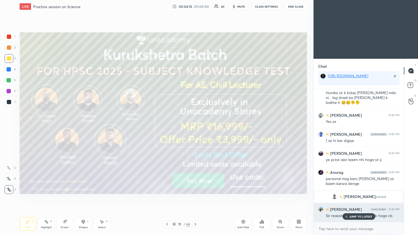
click at [195, 128] on p "JUMP TO LATEST" at bounding box center [361, 216] width 23 height 3
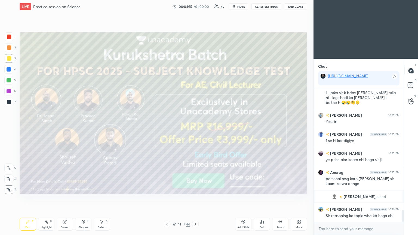
scroll to position [1339, 0]
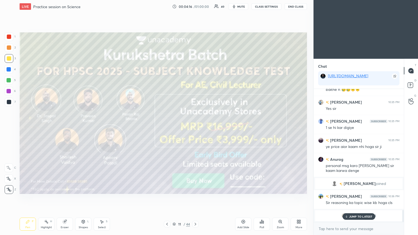
click at [195, 128] on p "JUMP TO LATEST" at bounding box center [361, 216] width 23 height 3
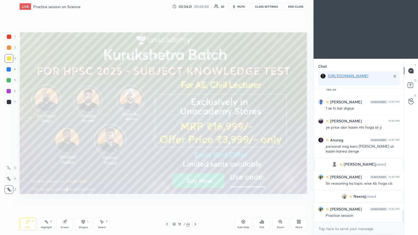
scroll to position [1366, 0]
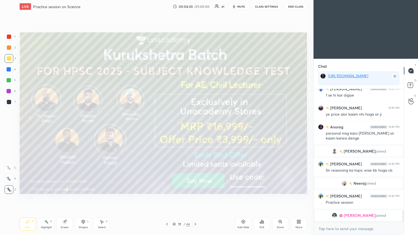
click at [195, 128] on icon at bounding box center [195, 224] width 4 height 4
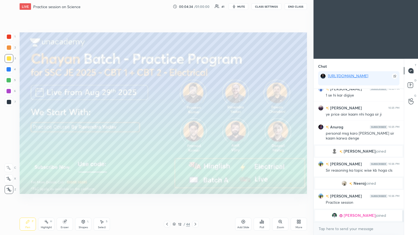
click at [194, 128] on icon at bounding box center [195, 224] width 4 height 4
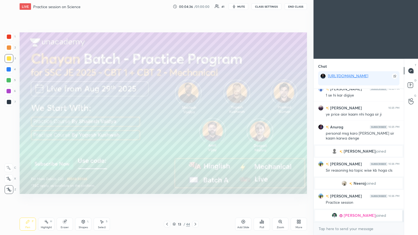
scroll to position [1385, 0]
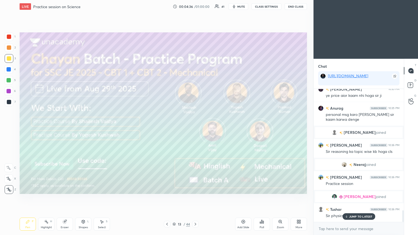
click at [195, 128] on icon at bounding box center [195, 224] width 4 height 4
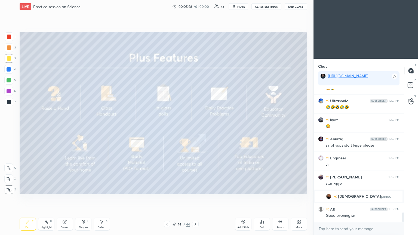
scroll to position [1769, 0]
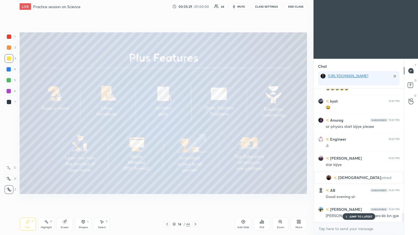
click at [195, 128] on icon at bounding box center [195, 224] width 4 height 4
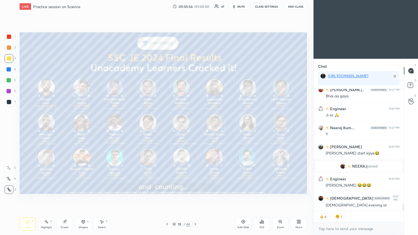
scroll to position [2015, 0]
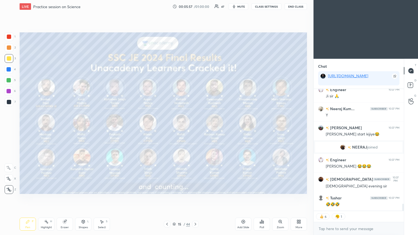
click at [194, 128] on icon at bounding box center [195, 224] width 4 height 4
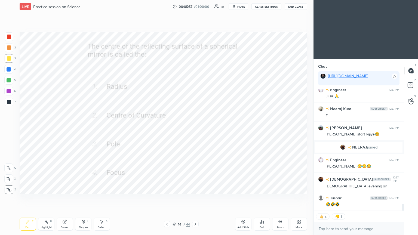
scroll to position [2034, 0]
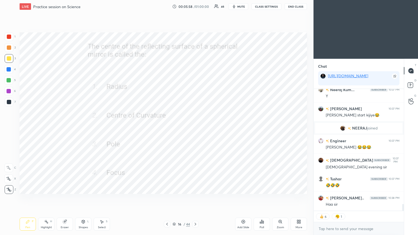
click at [8, 38] on div at bounding box center [9, 37] width 4 height 4
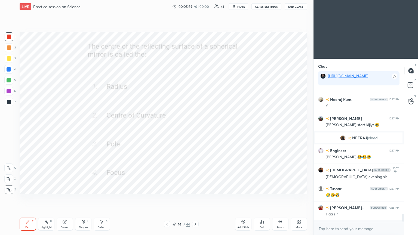
scroll to position [132, 89]
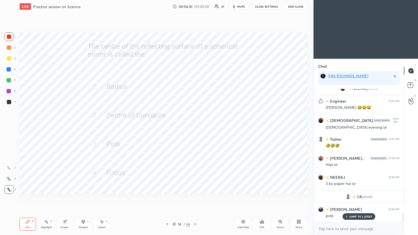
click at [195, 128] on icon at bounding box center [263, 222] width 1 height 2
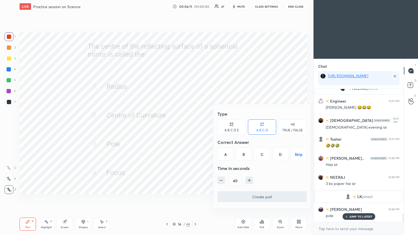
click at [195, 128] on div "C" at bounding box center [262, 154] width 16 height 13
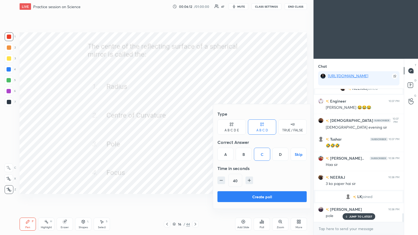
scroll to position [1945, 0]
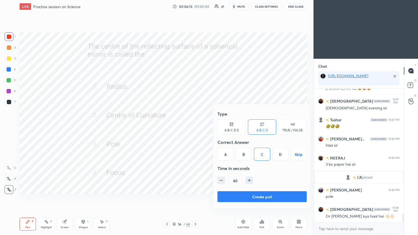
click at [195, 20] on div at bounding box center [209, 117] width 418 height 235
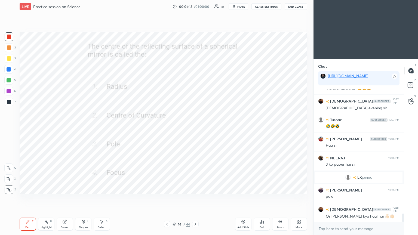
click at [195, 5] on div "Type A B C D E A B C D TRUE / FALSE Correct Answer A B C D Skip Time in seconds…" at bounding box center [209, 117] width 418 height 235
click at [195, 6] on span "mute" at bounding box center [242, 7] width 8 height 4
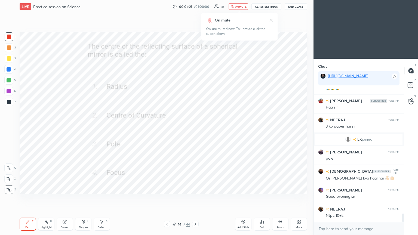
scroll to position [1996, 0]
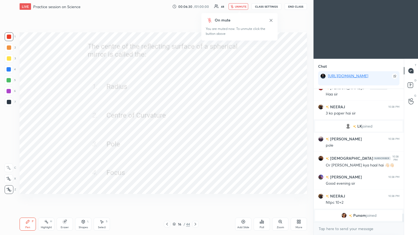
click at [195, 7] on span "unmute" at bounding box center [241, 7] width 12 height 4
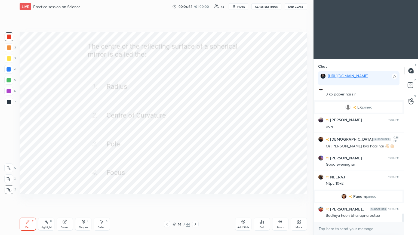
scroll to position [2014, 0]
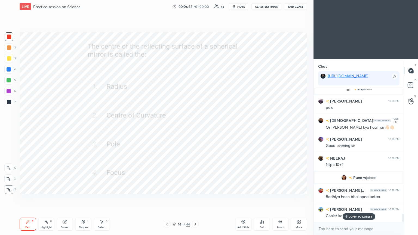
click at [195, 128] on div "Poll" at bounding box center [262, 224] width 16 height 13
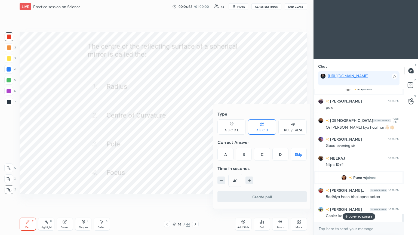
click at [195, 128] on div "C" at bounding box center [262, 154] width 16 height 13
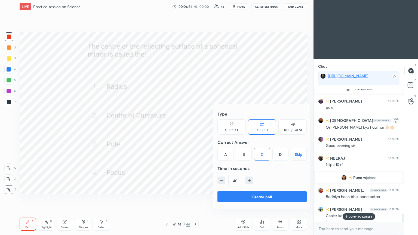
click at [195, 128] on button "Create poll" at bounding box center [262, 197] width 89 height 11
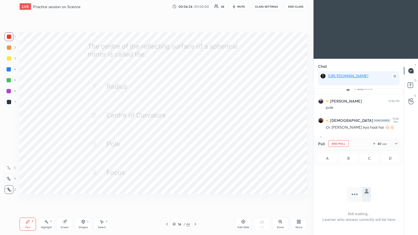
scroll to position [68, 89]
click at [195, 128] on icon at bounding box center [396, 144] width 4 height 4
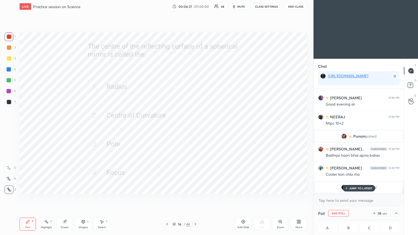
click at [195, 128] on p "JUMP TO LATEST" at bounding box center [361, 188] width 23 height 3
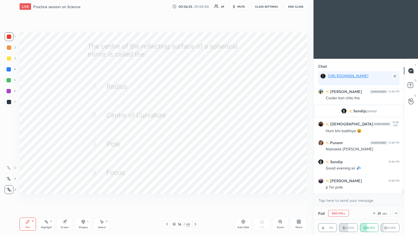
scroll to position [2140, 0]
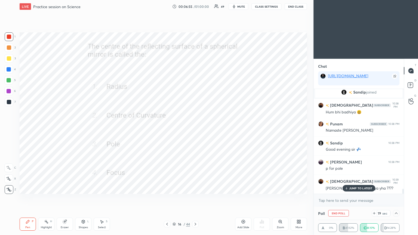
click at [195, 128] on p "JUMP TO LATEST" at bounding box center [361, 188] width 23 height 3
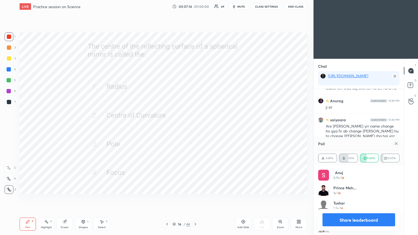
scroll to position [2, 2]
click at [195, 128] on icon at bounding box center [396, 144] width 4 height 4
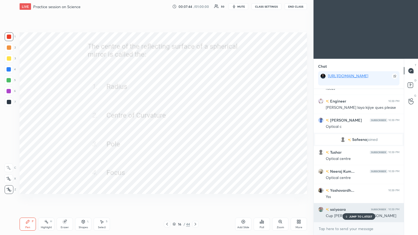
click at [195, 128] on p "JUMP TO LATEST" at bounding box center [361, 216] width 23 height 3
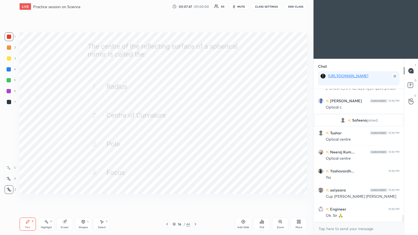
click at [195, 128] on icon at bounding box center [195, 224] width 4 height 4
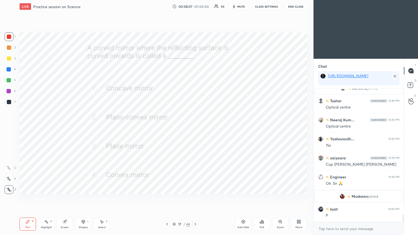
click at [195, 128] on icon at bounding box center [263, 222] width 1 height 2
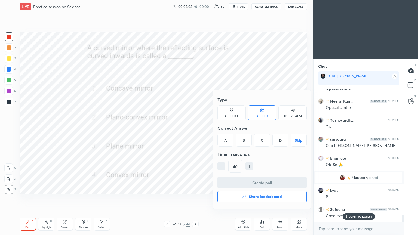
click at [195, 128] on div "A" at bounding box center [226, 140] width 16 height 13
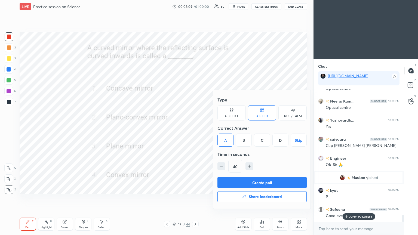
click at [195, 128] on button "Create poll" at bounding box center [262, 182] width 89 height 11
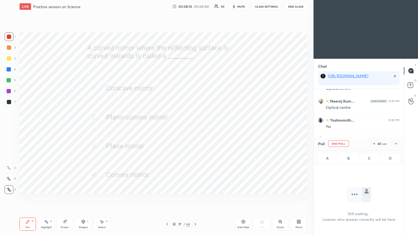
click at [195, 128] on icon at bounding box center [396, 144] width 4 height 4
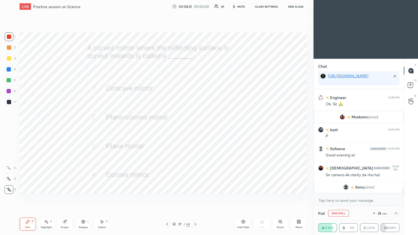
scroll to position [2413, 0]
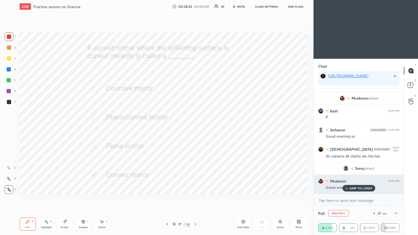
click at [195, 128] on p "JUMP TO LATEST" at bounding box center [361, 188] width 23 height 3
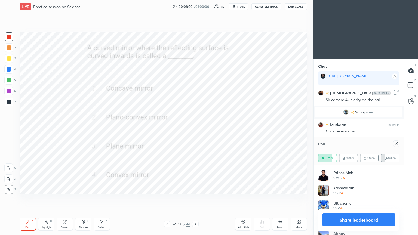
scroll to position [2472, 0]
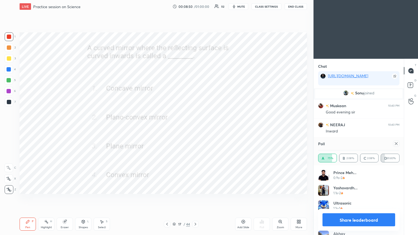
click at [195, 128] on icon at bounding box center [396, 144] width 4 height 4
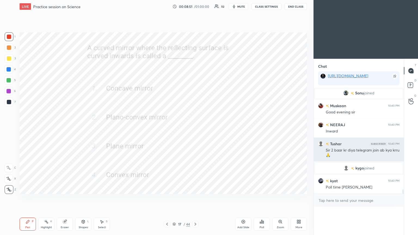
scroll to position [0, 2]
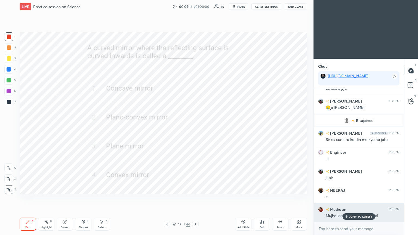
click at [195, 128] on p "JUMP TO LATEST" at bounding box center [361, 216] width 23 height 3
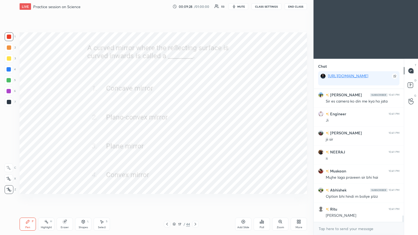
click at [195, 128] on icon at bounding box center [195, 224] width 4 height 4
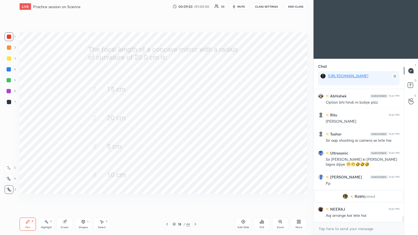
click at [195, 128] on div "Poll" at bounding box center [262, 224] width 16 height 13
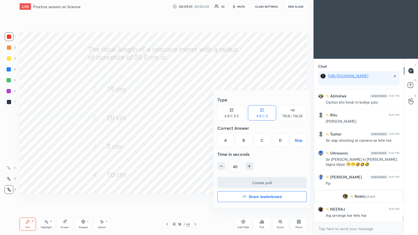
click at [195, 128] on div "D" at bounding box center [281, 140] width 16 height 13
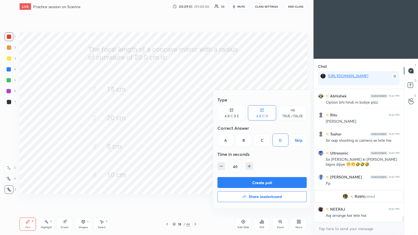
click at [195, 128] on button "Create poll" at bounding box center [262, 182] width 89 height 11
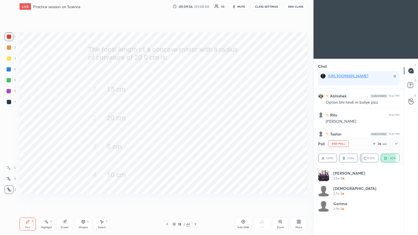
scroll to position [301, 0]
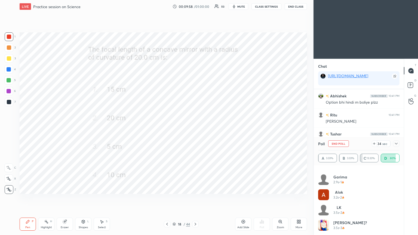
click at [195, 128] on icon at bounding box center [396, 144] width 4 height 4
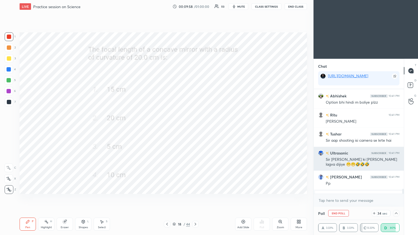
scroll to position [2, 2]
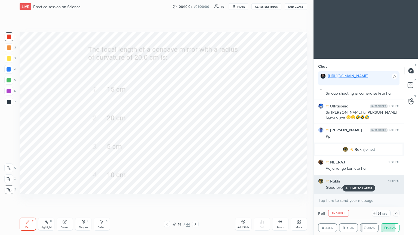
click at [195, 128] on p "JUMP TO LATEST" at bounding box center [361, 188] width 23 height 3
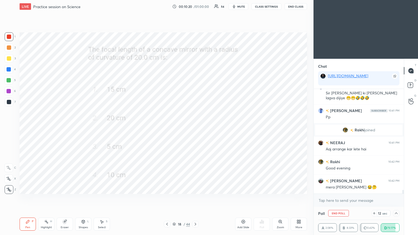
scroll to position [2797, 0]
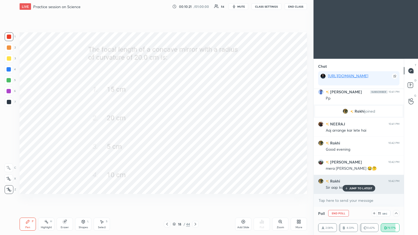
click at [195, 128] on p "JUMP TO LATEST" at bounding box center [361, 188] width 23 height 3
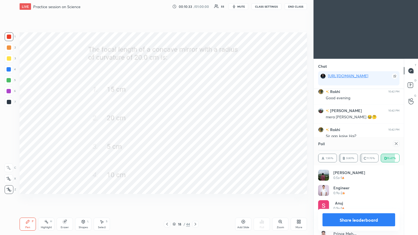
click at [195, 128] on icon at bounding box center [396, 144] width 4 height 4
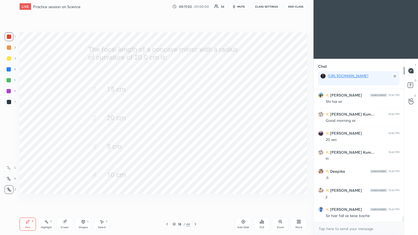
click at [195, 128] on div "vijaybabu 10:42 PM Shi hai sir Adarsh Kum... 10:42 PM Good morning sir khushal …" at bounding box center [359, 155] width 90 height 133
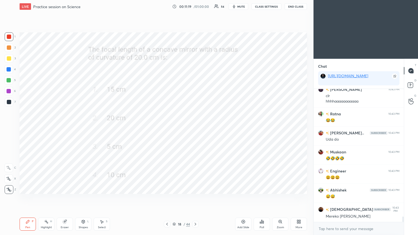
click at [195, 128] on icon at bounding box center [195, 224] width 4 height 4
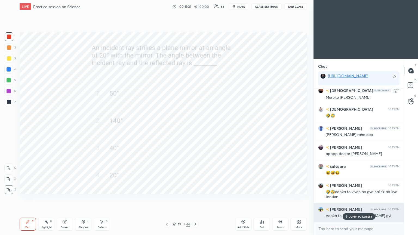
click at [195, 128] on p "JUMP TO LATEST" at bounding box center [361, 216] width 23 height 3
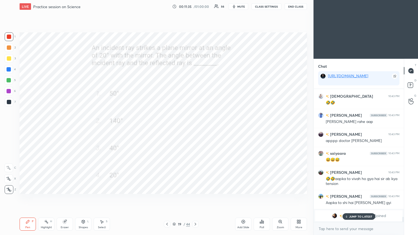
click at [195, 128] on p "JUMP TO LATEST" at bounding box center [361, 216] width 23 height 3
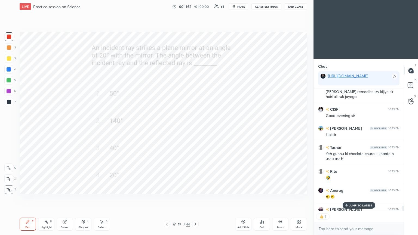
scroll to position [2, 2]
click at [195, 128] on icon at bounding box center [262, 221] width 1 height 3
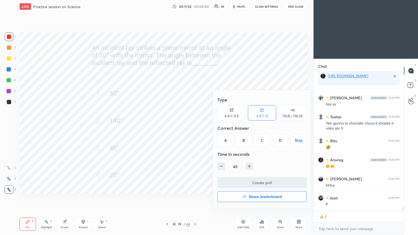
click at [195, 128] on div "B" at bounding box center [244, 140] width 16 height 13
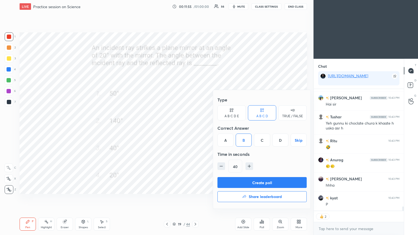
click at [195, 128] on button "Create poll" at bounding box center [262, 182] width 89 height 11
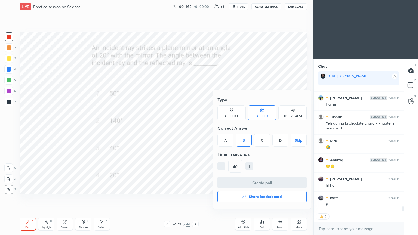
scroll to position [3300, 0]
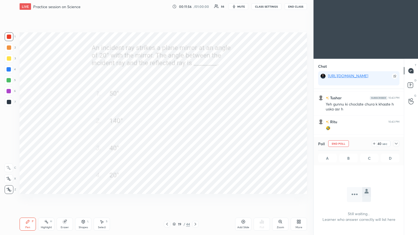
click at [195, 128] on icon at bounding box center [396, 144] width 4 height 4
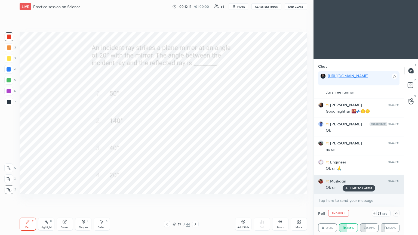
click at [195, 128] on p "JUMP TO LATEST" at bounding box center [361, 188] width 23 height 3
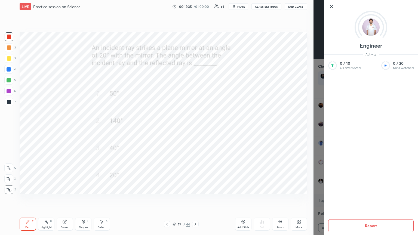
click at [195, 128] on div "Engineer Activity 0 / 10 Qs attempted 0 / 20 Mins watched Report" at bounding box center [366, 117] width 105 height 235
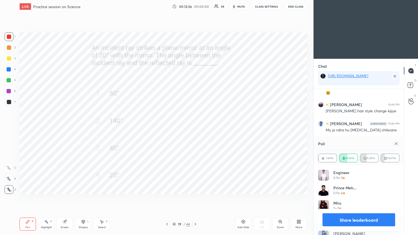
click at [195, 128] on icon at bounding box center [396, 144] width 4 height 4
type textarea "x"
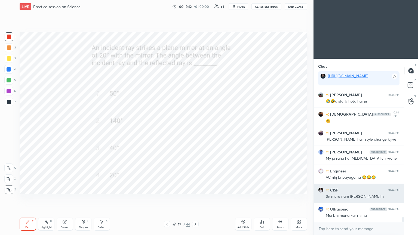
click at [195, 128] on img "grid" at bounding box center [327, 190] width 3 height 3
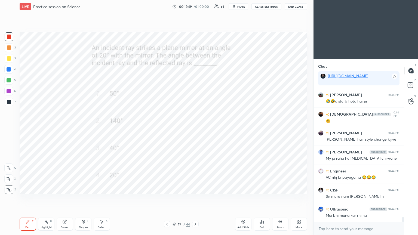
click at [5, 102] on div at bounding box center [9, 102] width 9 height 9
click at [7, 103] on div at bounding box center [9, 102] width 4 height 4
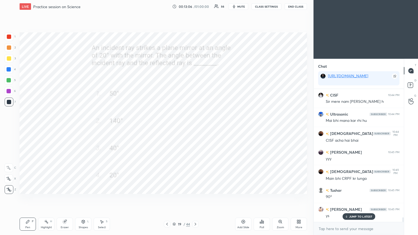
click at [9, 37] on div at bounding box center [9, 37] width 4 height 4
click at [11, 37] on div at bounding box center [9, 36] width 9 height 9
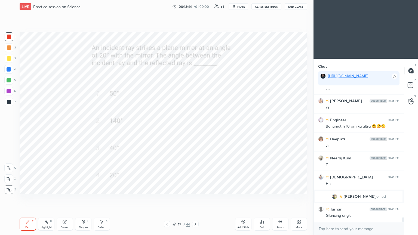
click at [7, 69] on div at bounding box center [9, 69] width 4 height 4
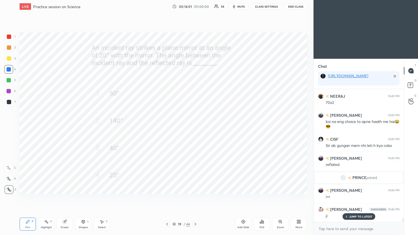
scroll to position [3930, 0]
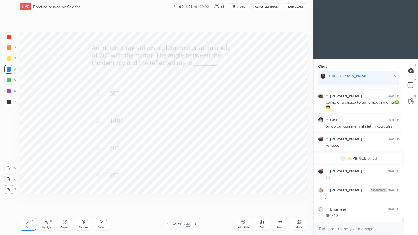
click at [10, 80] on div at bounding box center [9, 80] width 4 height 4
click at [10, 81] on div at bounding box center [9, 80] width 4 height 4
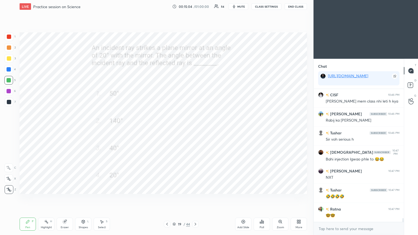
scroll to position [4632, 0]
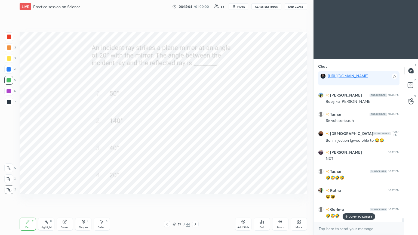
click at [195, 128] on icon at bounding box center [196, 224] width 2 height 3
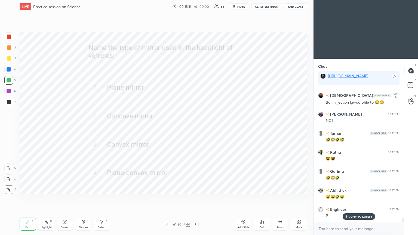
click at [195, 128] on div "Poll" at bounding box center [262, 224] width 16 height 13
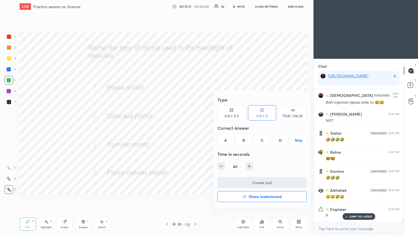
scroll to position [4728, 0]
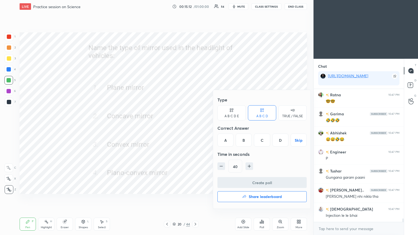
click at [195, 128] on icon "button" at bounding box center [221, 166] width 5 height 5
type input "25"
click at [195, 128] on div "B" at bounding box center [244, 140] width 16 height 13
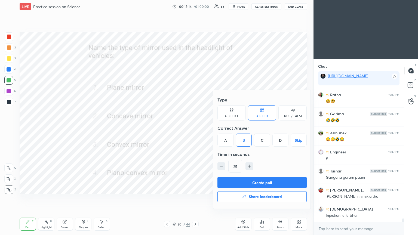
click at [195, 128] on button "Create poll" at bounding box center [262, 182] width 89 height 11
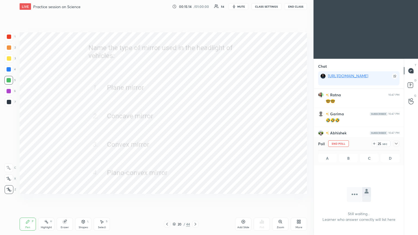
scroll to position [2, 2]
click at [195, 128] on icon at bounding box center [396, 144] width 4 height 4
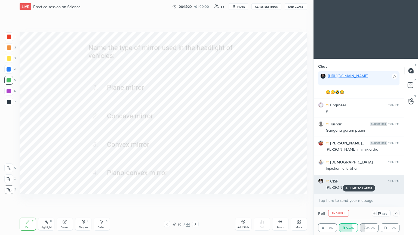
click at [195, 128] on div "[PERSON_NAME] em sir" at bounding box center [363, 187] width 74 height 7
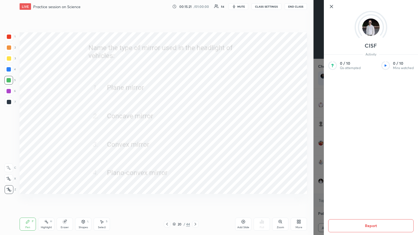
click at [195, 128] on div "CISF Activity 0 / 10 Qs attempted 0 / 10 Mins watched Report" at bounding box center [366, 117] width 105 height 235
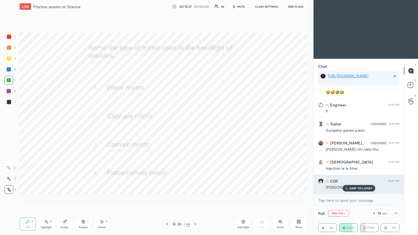
click at [195, 128] on p "JUMP TO LATEST" at bounding box center [361, 188] width 23 height 3
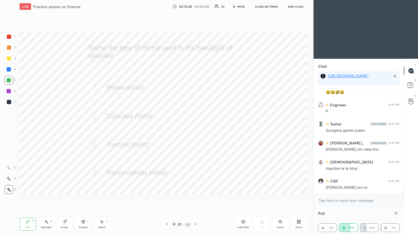
click at [195, 128] on icon at bounding box center [396, 213] width 3 height 3
type textarea "x"
click at [195, 128] on div "Poll" at bounding box center [358, 213] width 81 height 13
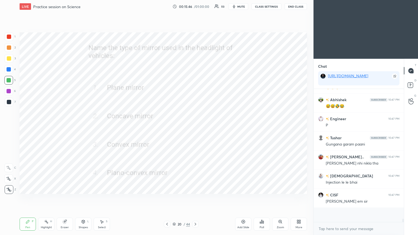
scroll to position [4757, 0]
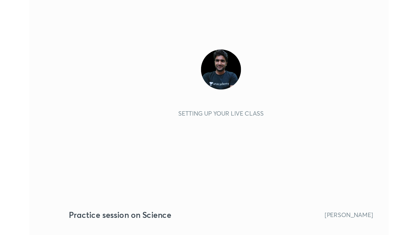
scroll to position [93, 174]
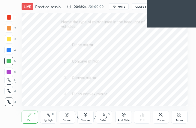
click at [178, 119] on div "More" at bounding box center [179, 120] width 7 height 3
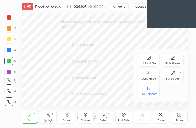
click at [172, 77] on div "Full screen" at bounding box center [173, 78] width 14 height 3
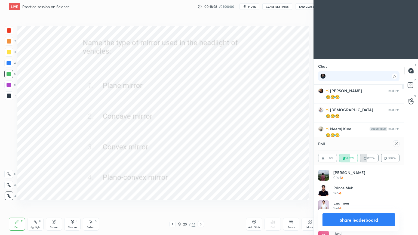
scroll to position [0, 0]
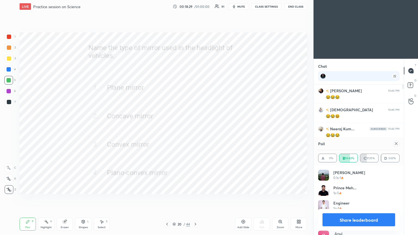
click at [195, 128] on icon at bounding box center [396, 144] width 4 height 4
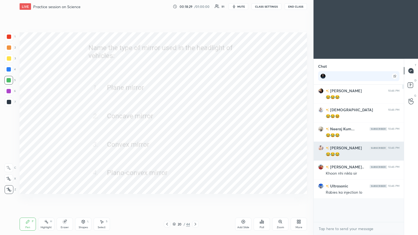
scroll to position [90, 89]
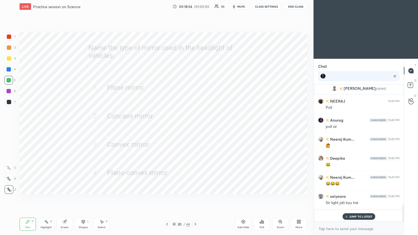
click at [195, 128] on div "NEERAJ 10:48 PM [PERSON_NAME] chal [PERSON_NAME] 10:48 PM class end CISF 10:48 …" at bounding box center [359, 154] width 90 height 138
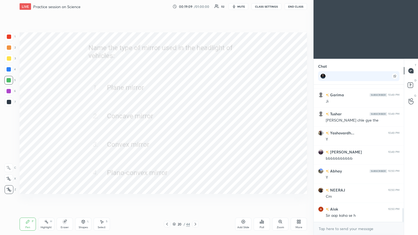
click at [195, 128] on icon at bounding box center [195, 224] width 4 height 4
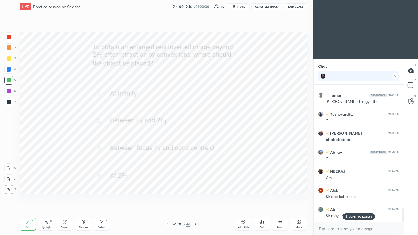
click at [195, 128] on div "Poll" at bounding box center [262, 224] width 16 height 13
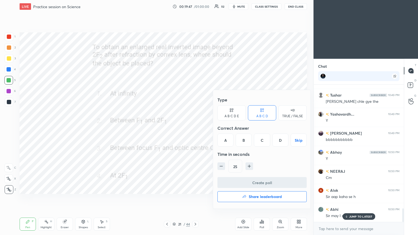
click at [195, 128] on div "B" at bounding box center [244, 140] width 16 height 13
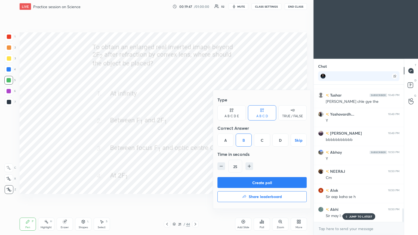
click at [195, 128] on button "Create poll" at bounding box center [262, 182] width 89 height 11
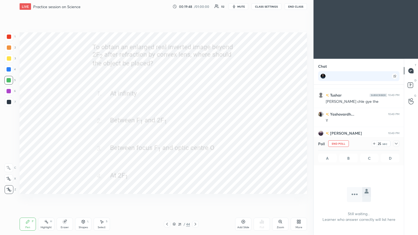
scroll to position [2, 2]
click at [195, 128] on icon at bounding box center [396, 144] width 3 height 2
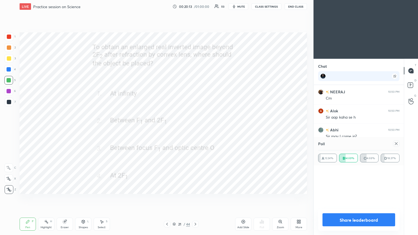
scroll to position [63, 80]
click at [195, 128] on icon at bounding box center [396, 144] width 4 height 4
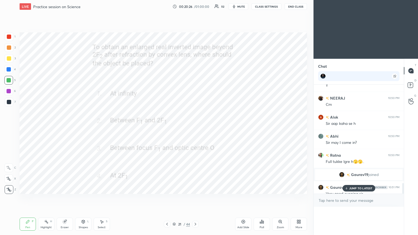
scroll to position [82, 89]
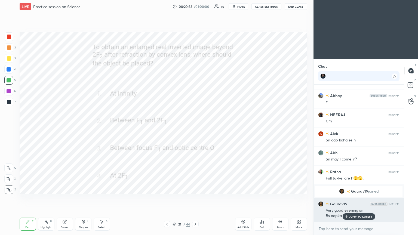
click at [195, 128] on p "JUMP TO LATEST" at bounding box center [361, 216] width 23 height 3
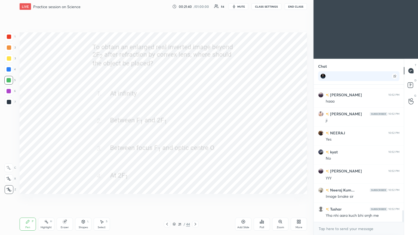
scroll to position [1504, 0]
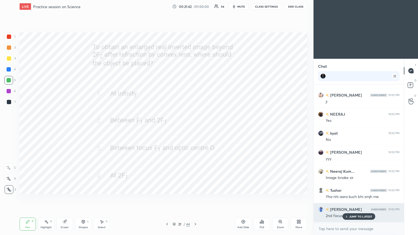
click at [195, 128] on p "JUMP TO LATEST" at bounding box center [361, 216] width 23 height 3
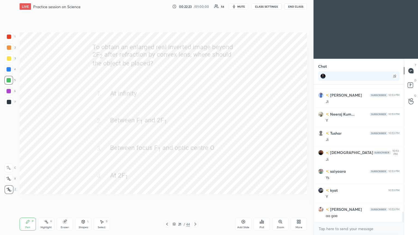
scroll to position [1714, 0]
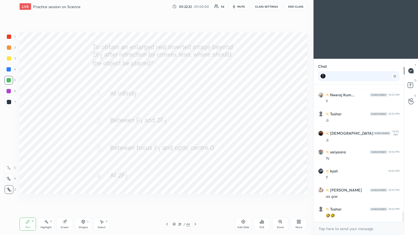
click at [195, 128] on icon at bounding box center [195, 224] width 4 height 4
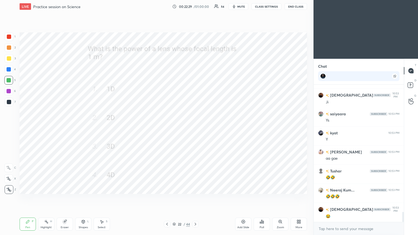
scroll to position [1771, 0]
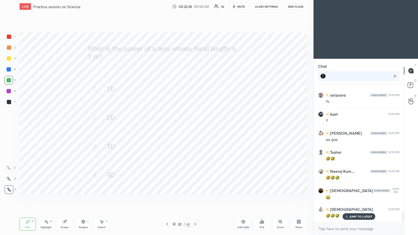
click at [195, 128] on div "Poll" at bounding box center [262, 227] width 4 height 3
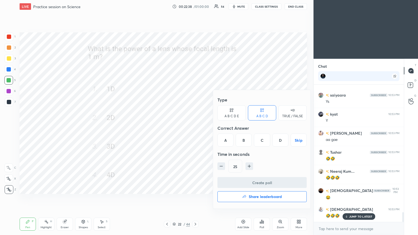
click at [195, 128] on div "A" at bounding box center [226, 140] width 16 height 13
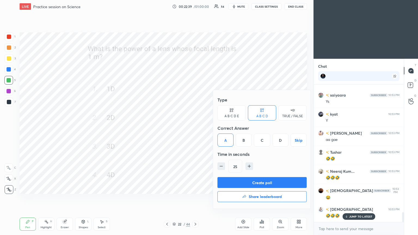
click at [195, 128] on button "Create poll" at bounding box center [262, 182] width 89 height 11
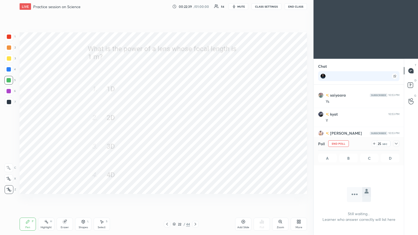
scroll to position [2, 2]
click at [195, 128] on icon at bounding box center [396, 144] width 4 height 4
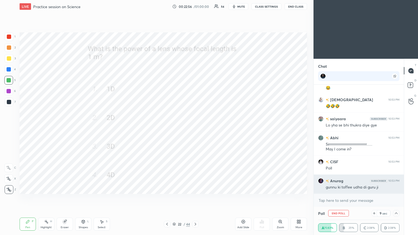
scroll to position [1899, 0]
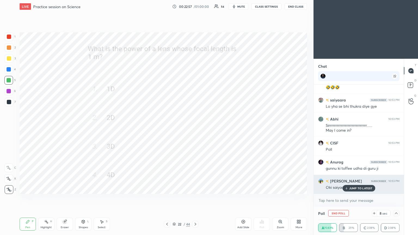
click at [195, 128] on p "JUMP TO LATEST" at bounding box center [361, 188] width 23 height 3
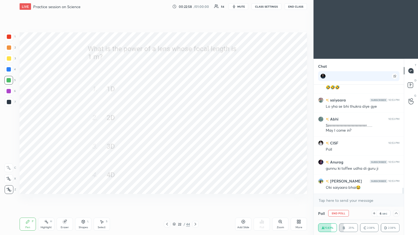
scroll to position [1919, 0]
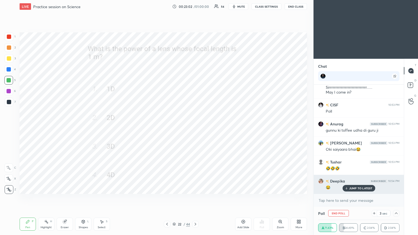
click at [195, 128] on p "JUMP TO LATEST" at bounding box center [361, 188] width 23 height 3
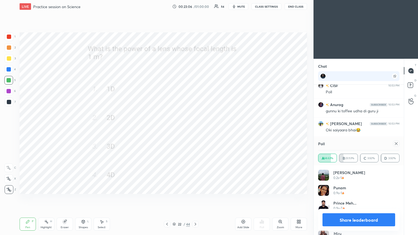
click at [195, 128] on icon at bounding box center [396, 144] width 4 height 4
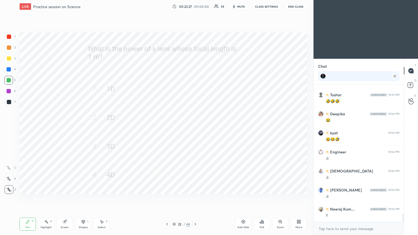
click at [195, 7] on span "mute" at bounding box center [242, 7] width 8 height 4
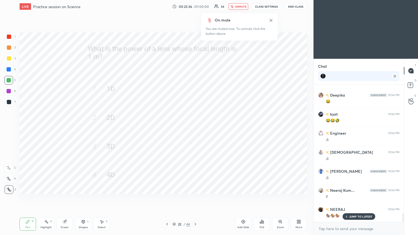
click at [195, 6] on span "unmute" at bounding box center [241, 7] width 12 height 4
click at [195, 128] on icon at bounding box center [195, 224] width 4 height 4
click at [195, 7] on span "mute" at bounding box center [242, 7] width 8 height 4
click at [195, 6] on button "End Class" at bounding box center [296, 6] width 22 height 7
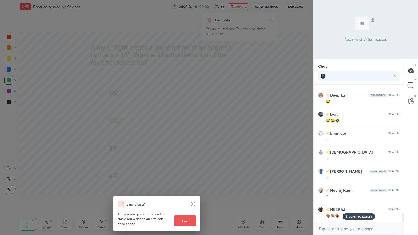
click at [195, 128] on div "End class? Are you sure you want to end the class? You won’t be able to edit on…" at bounding box center [157, 117] width 314 height 235
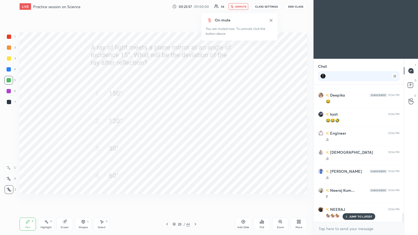
click at [195, 7] on span "unmute" at bounding box center [241, 7] width 12 height 4
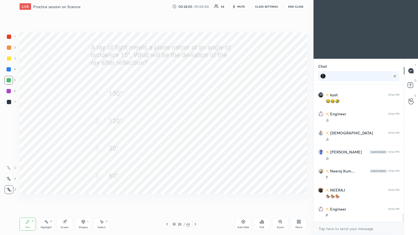
scroll to position [2062, 0]
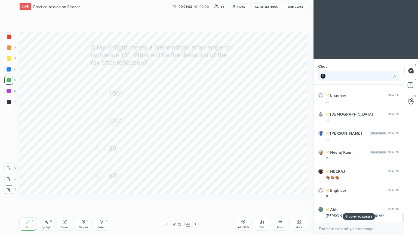
click at [195, 128] on icon at bounding box center [262, 222] width 4 height 4
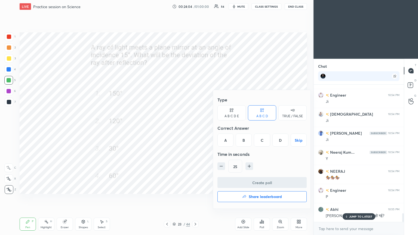
click at [195, 128] on div "A" at bounding box center [226, 140] width 16 height 13
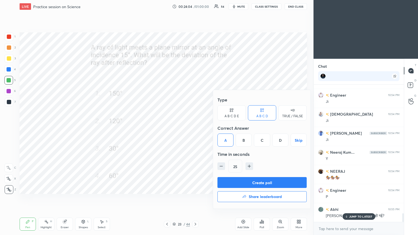
click at [195, 128] on button "Create poll" at bounding box center [262, 182] width 89 height 11
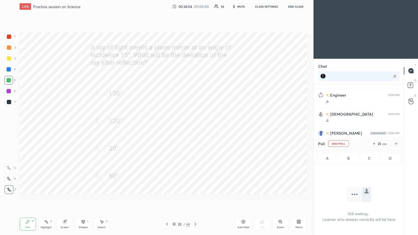
scroll to position [62, 89]
click at [195, 128] on icon at bounding box center [396, 144] width 4 height 4
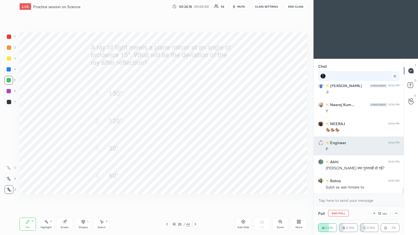
scroll to position [2128, 0]
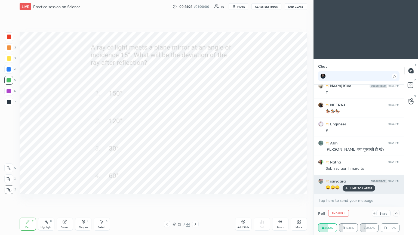
click at [195, 128] on p "JUMP TO LATEST" at bounding box center [361, 188] width 23 height 3
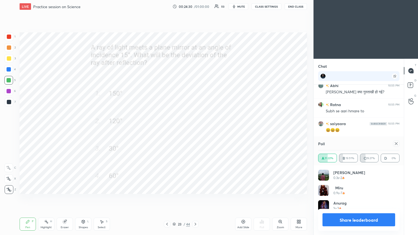
scroll to position [64, 80]
click at [195, 128] on icon at bounding box center [396, 144] width 4 height 4
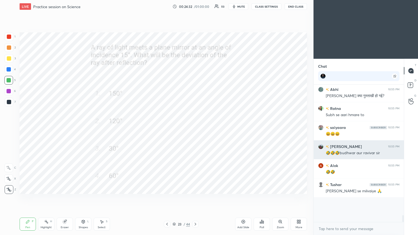
scroll to position [69, 89]
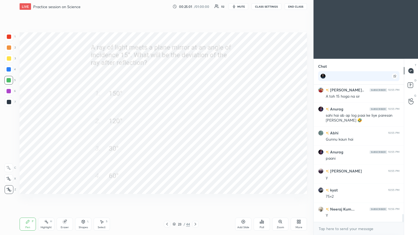
click at [8, 37] on div at bounding box center [9, 37] width 4 height 4
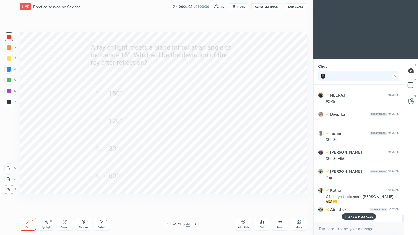
scroll to position [2505, 0]
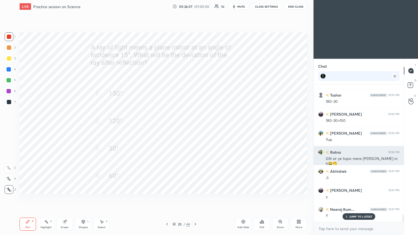
click at [195, 128] on h6 "Ratna" at bounding box center [335, 153] width 12 height 6
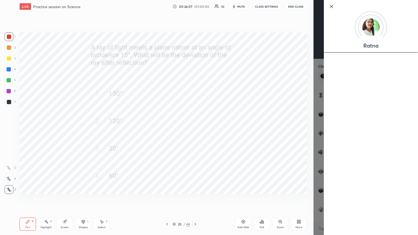
scroll to position [2529, 0]
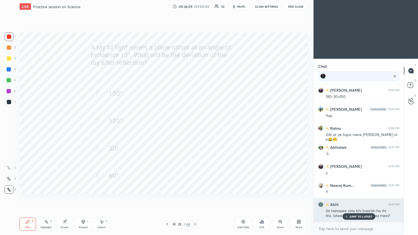
click at [195, 128] on div "JUMP TO LATEST" at bounding box center [359, 217] width 33 height 7
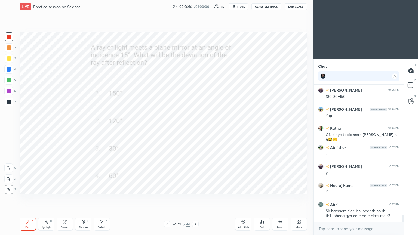
click at [195, 128] on div at bounding box center [195, 224] width 7 height 7
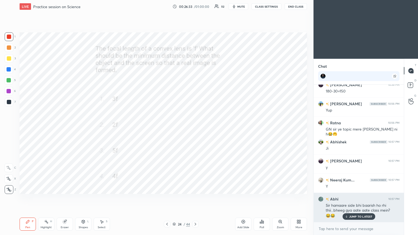
click at [195, 128] on p "JUMP TO LATEST" at bounding box center [361, 216] width 23 height 3
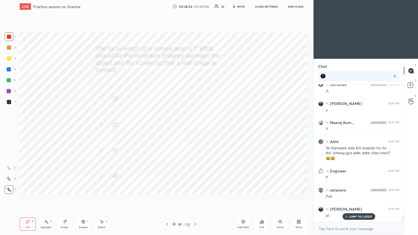
scroll to position [2611, 0]
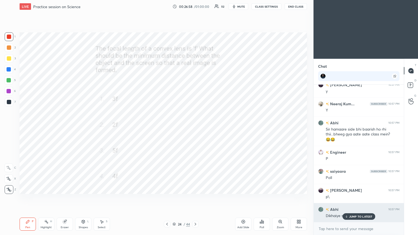
click at [195, 128] on icon at bounding box center [347, 216] width 4 height 3
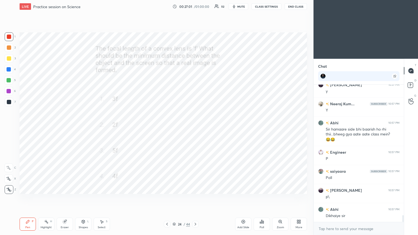
click at [195, 7] on span "mute" at bounding box center [242, 7] width 8 height 4
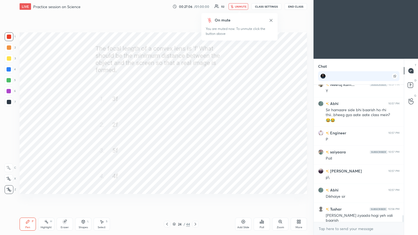
click at [195, 7] on icon "button" at bounding box center [232, 6] width 3 height 3
click at [195, 128] on div "Poll" at bounding box center [262, 224] width 16 height 13
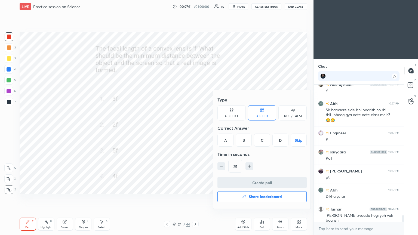
click at [195, 128] on div "D" at bounding box center [281, 140] width 16 height 13
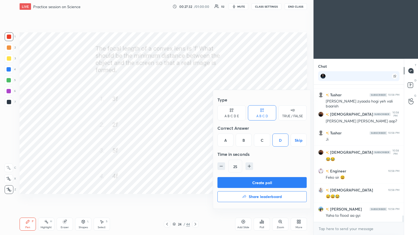
scroll to position [2763, 0]
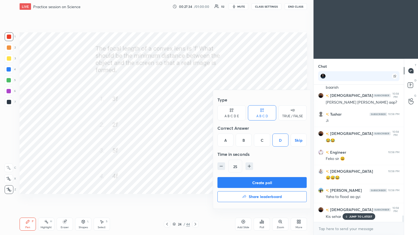
click at [195, 128] on button "Create poll" at bounding box center [262, 182] width 89 height 11
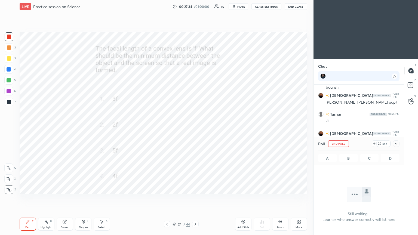
scroll to position [62, 89]
click at [195, 128] on icon at bounding box center [396, 144] width 4 height 4
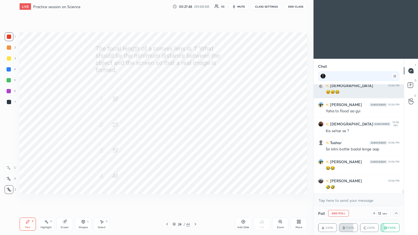
scroll to position [2868, 0]
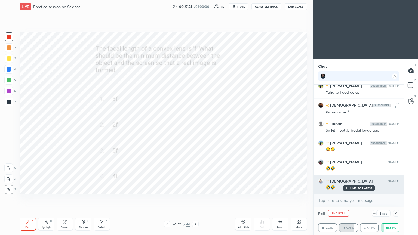
click at [195, 128] on p "JUMP TO LATEST" at bounding box center [361, 188] width 23 height 3
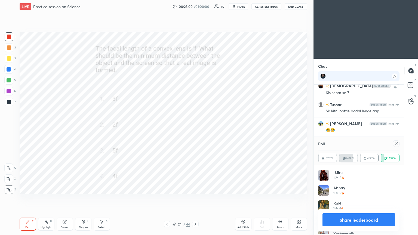
scroll to position [63, 80]
click at [195, 128] on icon at bounding box center [396, 144] width 4 height 4
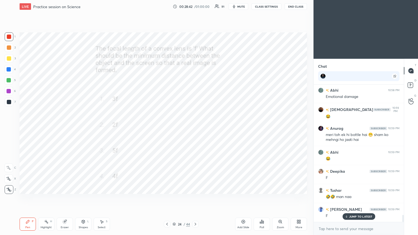
click at [10, 104] on div at bounding box center [9, 102] width 4 height 4
click at [8, 103] on div at bounding box center [9, 102] width 4 height 4
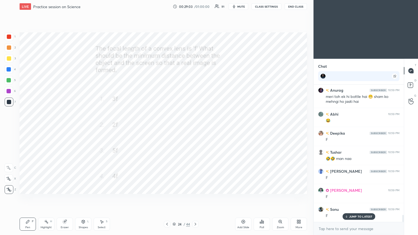
click at [9, 70] on div at bounding box center [9, 69] width 4 height 4
click at [10, 71] on div at bounding box center [9, 69] width 4 height 4
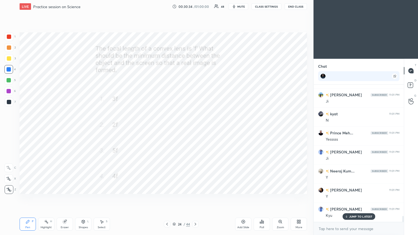
scroll to position [2997, 0]
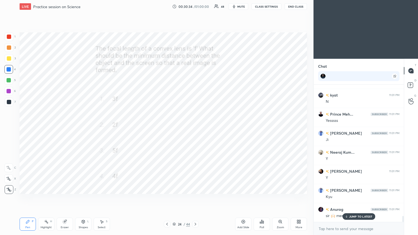
click at [9, 102] on div at bounding box center [9, 102] width 4 height 4
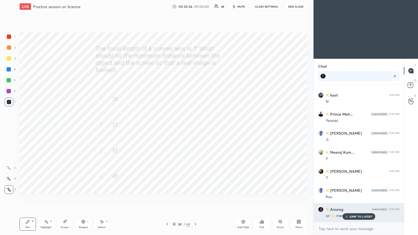
click at [195, 128] on p "JUMP TO LATEST" at bounding box center [361, 216] width 23 height 3
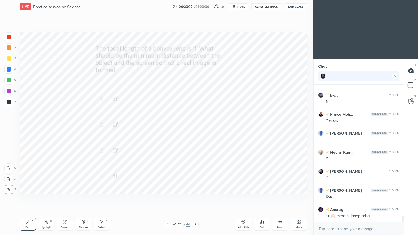
scroll to position [3016, 0]
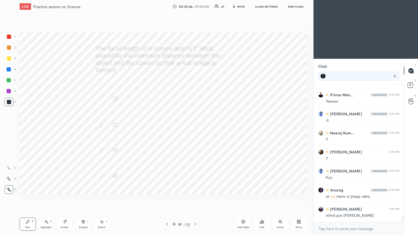
click at [195, 7] on span "mute" at bounding box center [242, 7] width 8 height 4
click at [195, 7] on button "End Class" at bounding box center [296, 6] width 22 height 7
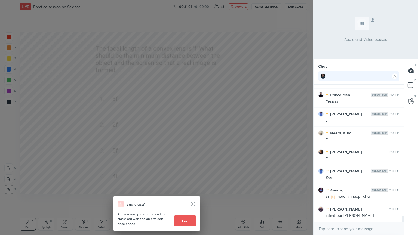
scroll to position [3035, 0]
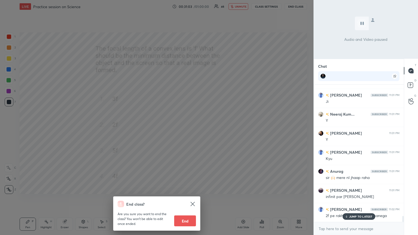
click at [195, 63] on div "End class? Are you sure you want to end the class? You won’t be able to edit on…" at bounding box center [157, 117] width 314 height 235
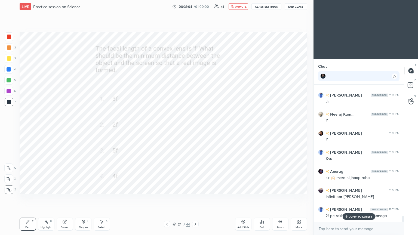
click at [195, 6] on span "unmute" at bounding box center [241, 7] width 12 height 4
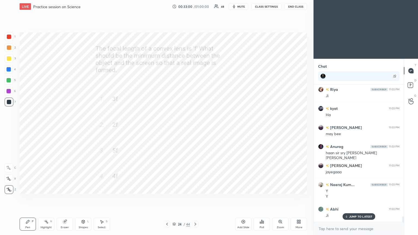
scroll to position [3313, 0]
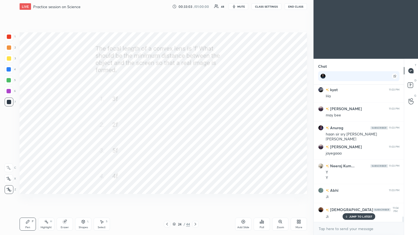
click at [193, 128] on icon at bounding box center [195, 224] width 4 height 4
click at [195, 128] on icon at bounding box center [260, 222] width 1 height 1
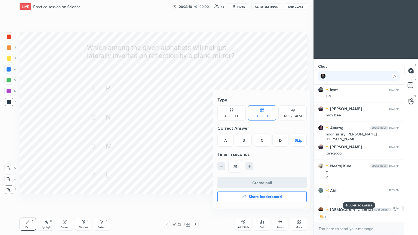
click at [195, 128] on div "C" at bounding box center [262, 140] width 16 height 13
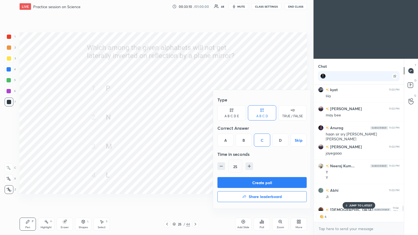
click at [195, 128] on button "Create poll" at bounding box center [262, 182] width 89 height 11
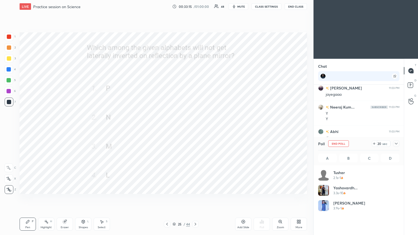
scroll to position [3360, 0]
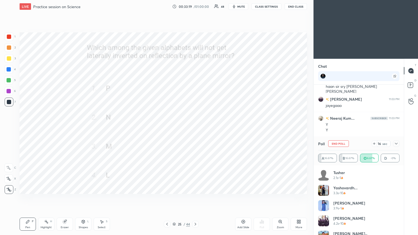
click at [195, 6] on span "mute" at bounding box center [242, 7] width 8 height 4
click at [195, 7] on button "End Class" at bounding box center [296, 6] width 22 height 7
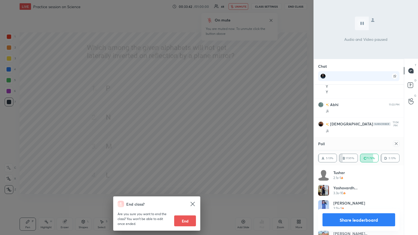
scroll to position [3417, 0]
click at [195, 62] on div "End class? Are you sure you want to end the class? You won’t be able to edit on…" at bounding box center [157, 117] width 314 height 235
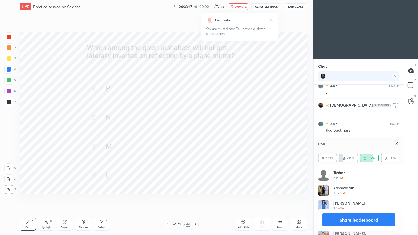
click at [195, 21] on icon at bounding box center [271, 20] width 3 height 3
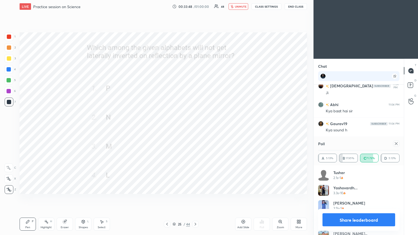
click at [195, 128] on icon at bounding box center [396, 143] width 3 height 3
type textarea "x"
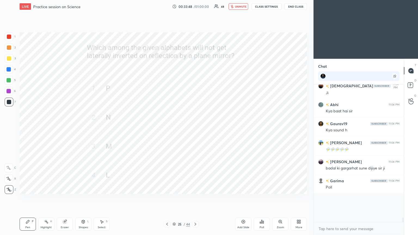
scroll to position [70, 89]
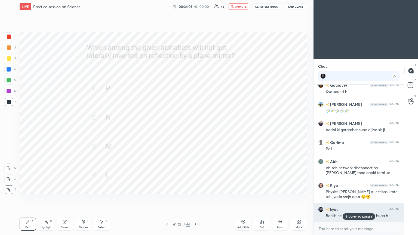
click at [195, 128] on p "JUMP TO LATEST" at bounding box center [361, 216] width 23 height 3
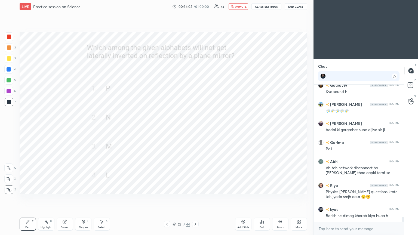
click at [195, 7] on span "unmute" at bounding box center [241, 7] width 12 height 4
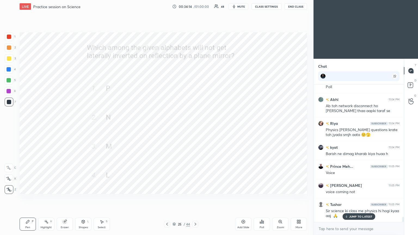
scroll to position [3556, 0]
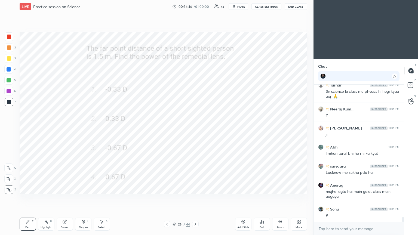
click at [195, 128] on div "Poll" at bounding box center [262, 224] width 16 height 13
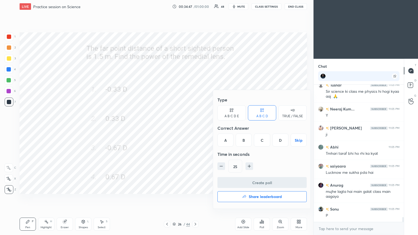
click at [195, 128] on div "C" at bounding box center [262, 140] width 16 height 13
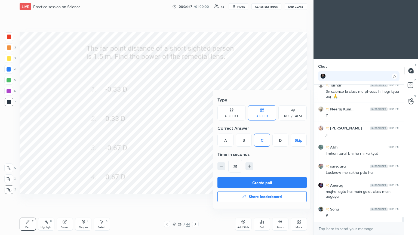
click at [195, 128] on button "Create poll" at bounding box center [262, 182] width 89 height 11
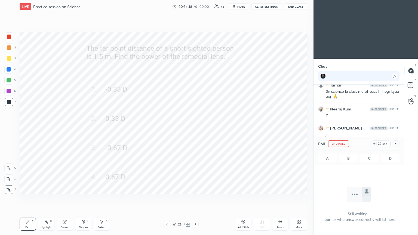
scroll to position [108, 89]
click at [195, 128] on icon at bounding box center [396, 144] width 3 height 2
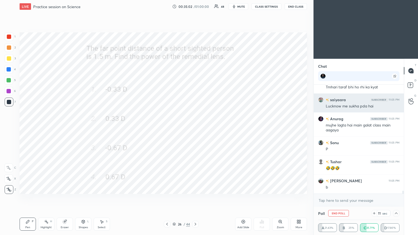
scroll to position [3736, 0]
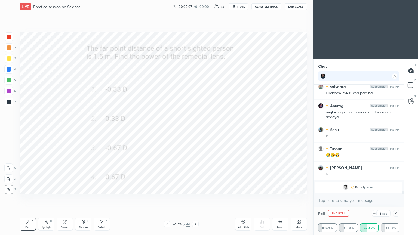
click at [195, 8] on span "mute" at bounding box center [242, 7] width 8 height 4
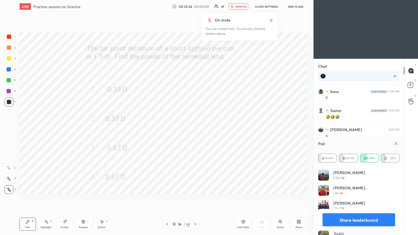
scroll to position [3402, 0]
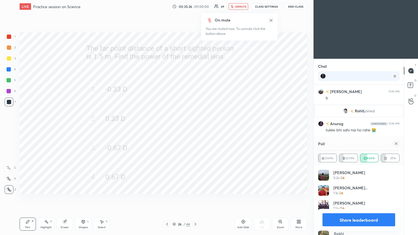
click at [195, 21] on icon at bounding box center [271, 20] width 4 height 4
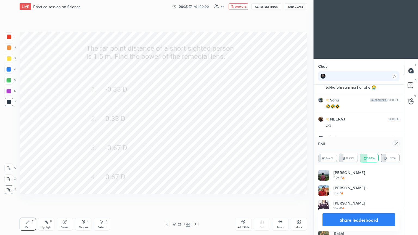
click at [195, 7] on span "unmute" at bounding box center [241, 7] width 12 height 4
click at [195, 128] on icon at bounding box center [396, 143] width 3 height 3
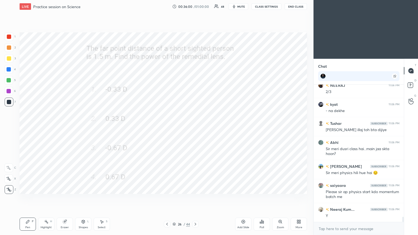
scroll to position [3517, 0]
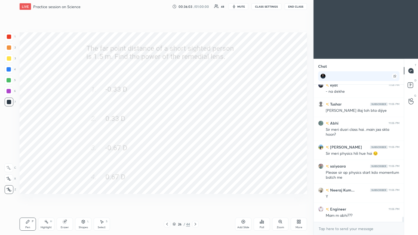
click at [9, 33] on div at bounding box center [9, 36] width 9 height 9
click at [10, 36] on div at bounding box center [9, 37] width 4 height 4
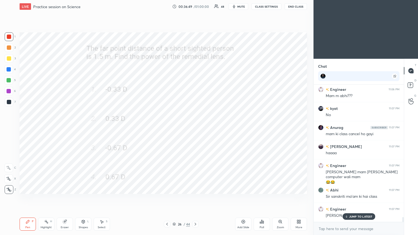
scroll to position [3656, 0]
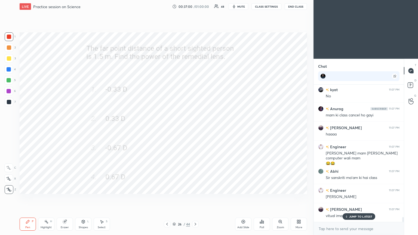
click at [195, 128] on p "JUMP TO LATEST" at bounding box center [361, 216] width 23 height 3
click at [10, 102] on div at bounding box center [9, 102] width 4 height 4
click at [10, 103] on div at bounding box center [9, 102] width 4 height 4
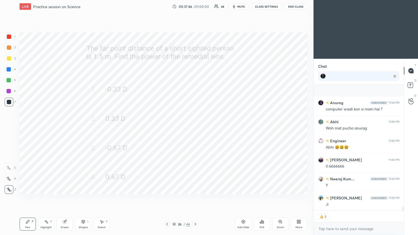
scroll to position [3820, 0]
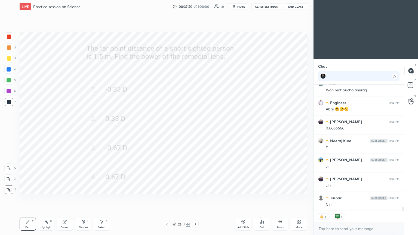
click at [195, 128] on icon at bounding box center [195, 224] width 4 height 4
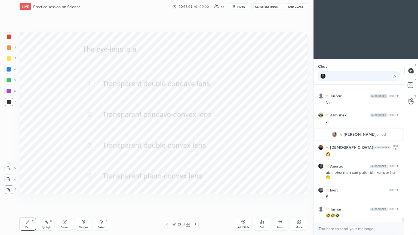
scroll to position [3765, 0]
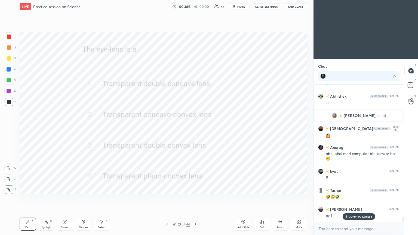
click at [195, 128] on div "Poll" at bounding box center [262, 224] width 16 height 13
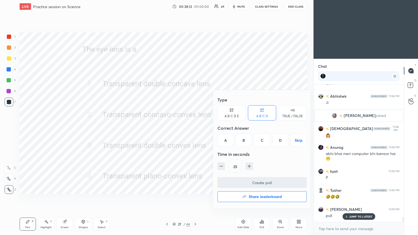
click at [195, 128] on div "C" at bounding box center [262, 140] width 16 height 13
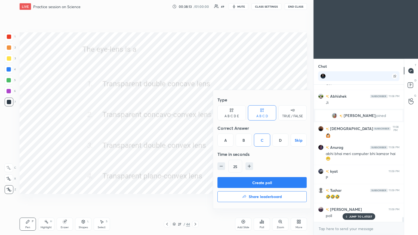
click at [195, 128] on button "Create poll" at bounding box center [262, 182] width 89 height 11
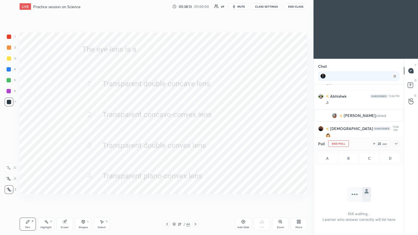
scroll to position [2, 2]
click at [195, 128] on icon at bounding box center [396, 144] width 4 height 4
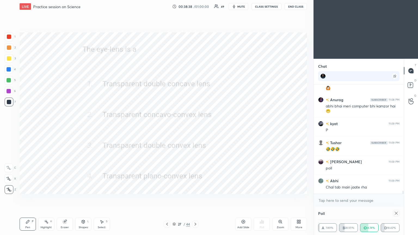
scroll to position [54, 80]
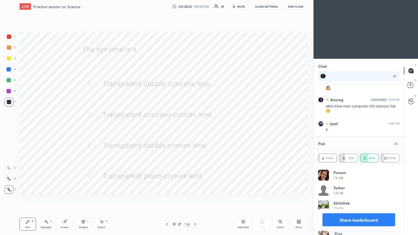
click at [195, 128] on icon at bounding box center [396, 144] width 4 height 4
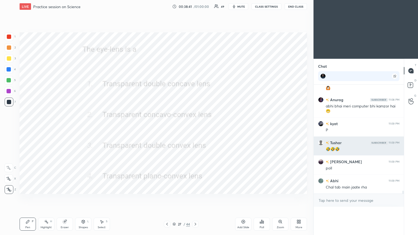
scroll to position [2, 2]
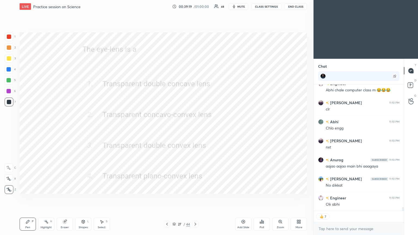
click at [195, 128] on icon at bounding box center [195, 224] width 4 height 4
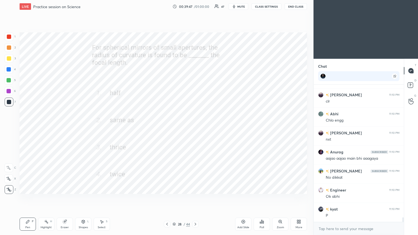
click at [195, 128] on icon at bounding box center [260, 222] width 1 height 1
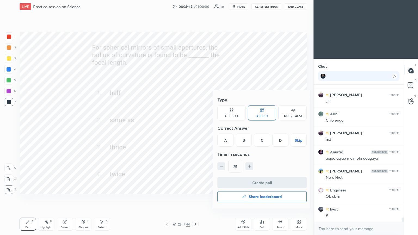
click at [195, 128] on div "D" at bounding box center [281, 140] width 16 height 13
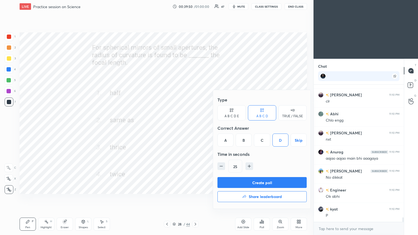
click at [195, 128] on button "Create poll" at bounding box center [262, 182] width 89 height 11
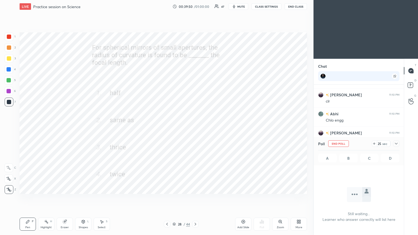
scroll to position [62, 89]
click at [195, 128] on icon at bounding box center [396, 144] width 3 height 2
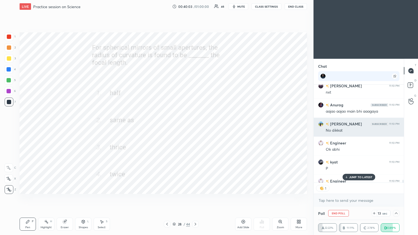
scroll to position [2, 2]
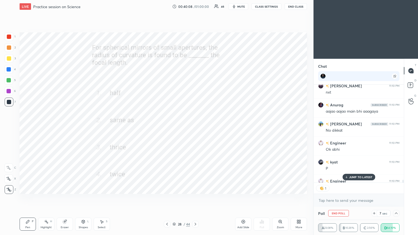
click at [195, 128] on p "JUMP TO LATEST" at bounding box center [361, 177] width 23 height 3
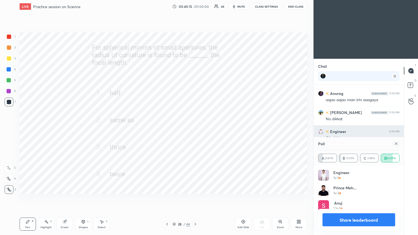
scroll to position [63, 80]
click at [195, 128] on icon at bounding box center [396, 144] width 4 height 4
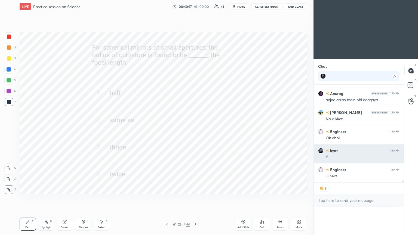
scroll to position [2, 2]
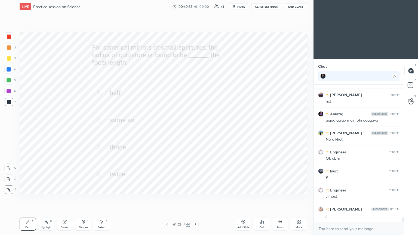
click at [195, 128] on div at bounding box center [195, 224] width 7 height 7
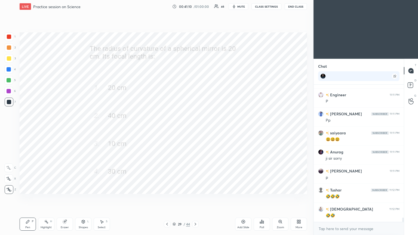
click at [195, 128] on icon at bounding box center [263, 222] width 1 height 2
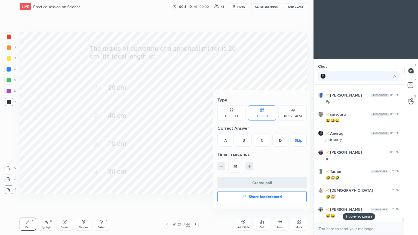
click at [195, 128] on div "C" at bounding box center [262, 140] width 16 height 13
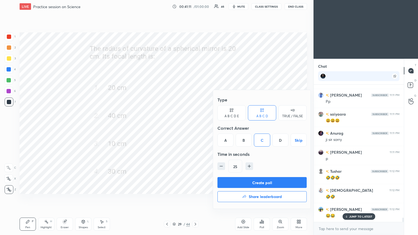
click at [195, 128] on button "Create poll" at bounding box center [262, 182] width 89 height 11
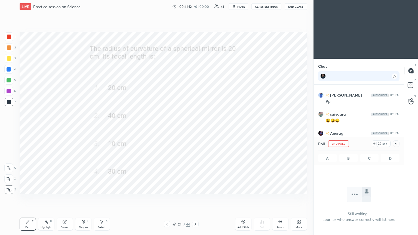
click at [195, 128] on icon at bounding box center [396, 144] width 4 height 4
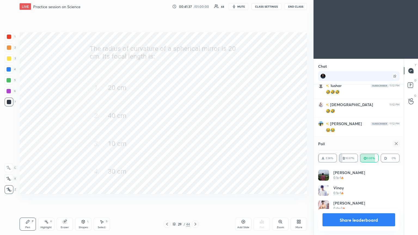
scroll to position [54, 80]
click at [195, 128] on icon at bounding box center [396, 144] width 4 height 4
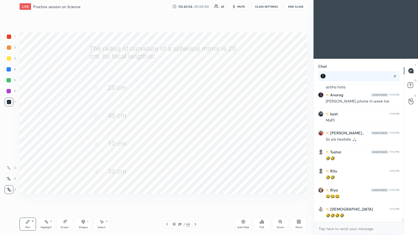
scroll to position [4676, 0]
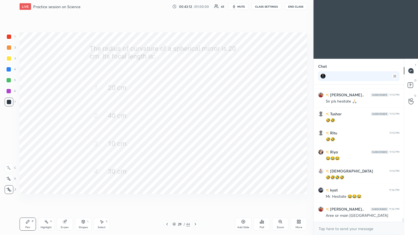
click at [195, 128] on div "29 / 44" at bounding box center [181, 224] width 108 height 7
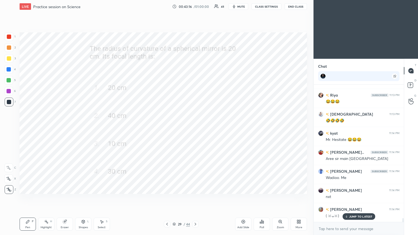
scroll to position [4771, 0]
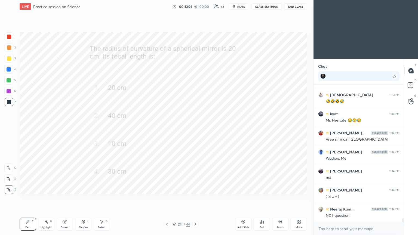
click at [195, 128] on icon at bounding box center [195, 224] width 4 height 4
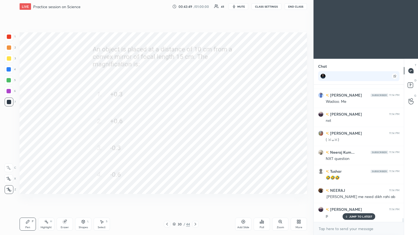
scroll to position [4848, 0]
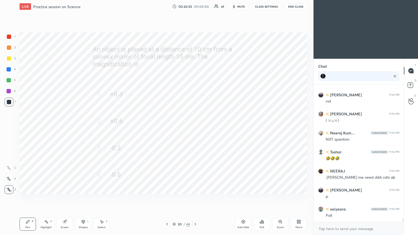
click at [195, 128] on icon at bounding box center [262, 222] width 4 height 4
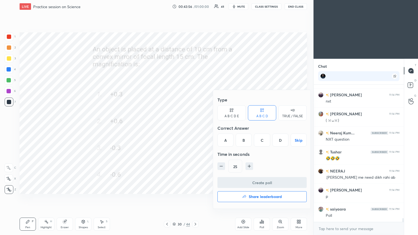
click at [195, 128] on div "B" at bounding box center [244, 140] width 16 height 13
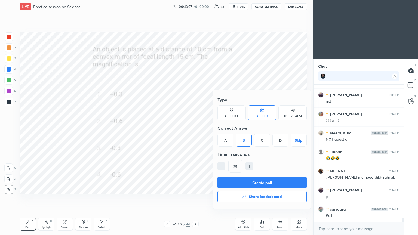
click at [195, 128] on button "Create poll" at bounding box center [262, 182] width 89 height 11
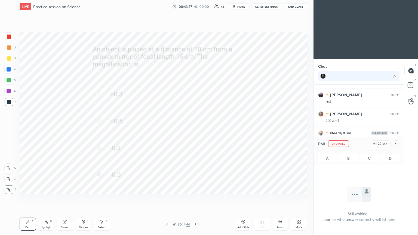
scroll to position [108, 89]
click at [195, 128] on icon at bounding box center [396, 144] width 3 height 2
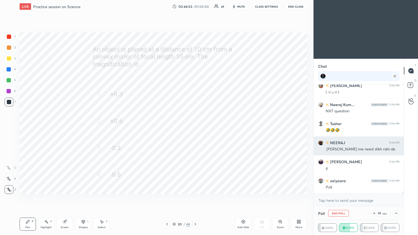
scroll to position [4895, 0]
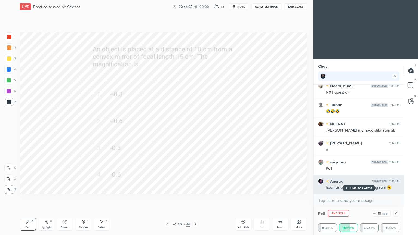
click at [195, 128] on p "JUMP TO LATEST" at bounding box center [361, 188] width 23 height 3
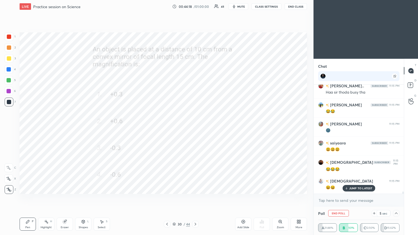
scroll to position [5067, 0]
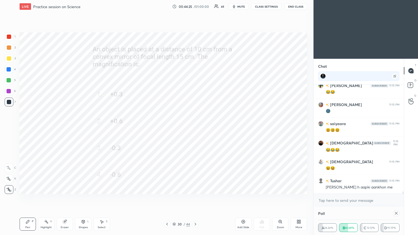
click at [195, 128] on icon at bounding box center [396, 213] width 3 height 3
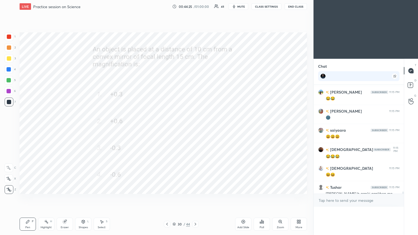
scroll to position [128, 89]
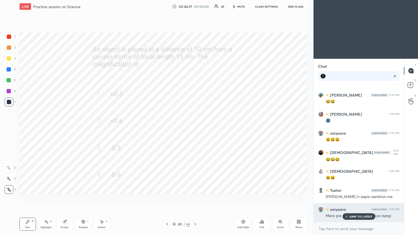
click at [195, 128] on p "JUMP TO LATEST" at bounding box center [361, 216] width 23 height 3
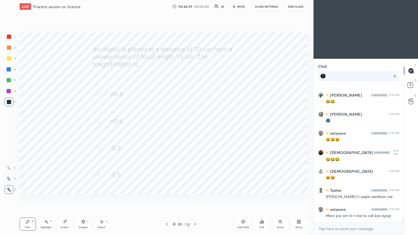
click at [6, 36] on div at bounding box center [9, 36] width 9 height 9
click at [7, 37] on div at bounding box center [9, 37] width 4 height 4
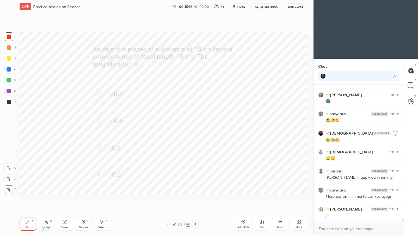
click at [66, 128] on div "Eraser" at bounding box center [65, 224] width 16 height 13
click at [28, 128] on div "Pen P" at bounding box center [28, 224] width 16 height 13
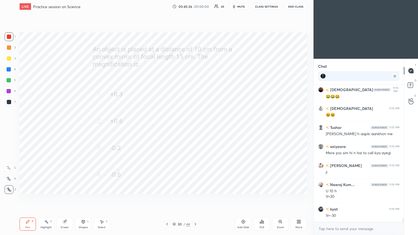
scroll to position [5139, 0]
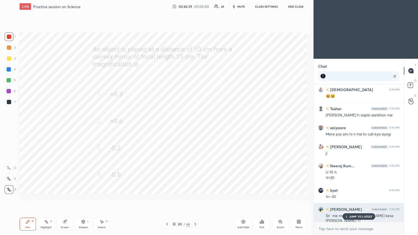
click at [195, 128] on p "JUMP TO LATEST" at bounding box center [361, 216] width 23 height 3
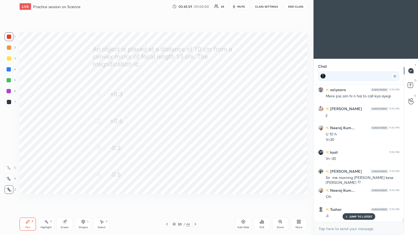
scroll to position [5215, 0]
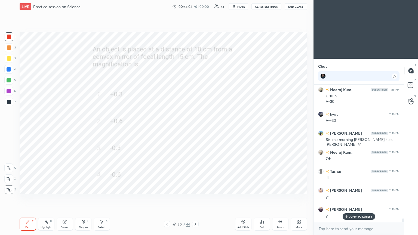
click at [195, 128] on icon at bounding box center [195, 224] width 4 height 4
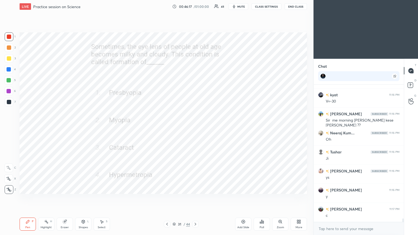
click at [195, 128] on div "Poll" at bounding box center [262, 224] width 16 height 13
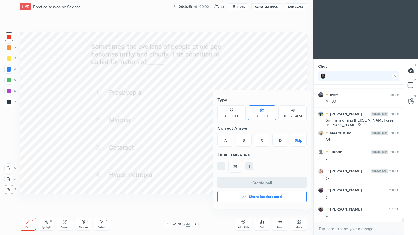
click at [195, 128] on div "C" at bounding box center [262, 140] width 16 height 13
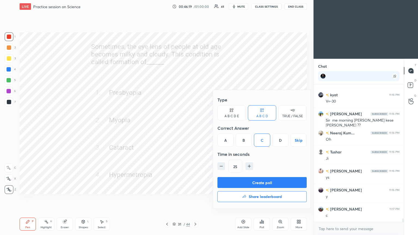
click at [195, 128] on button "Create poll" at bounding box center [262, 182] width 89 height 11
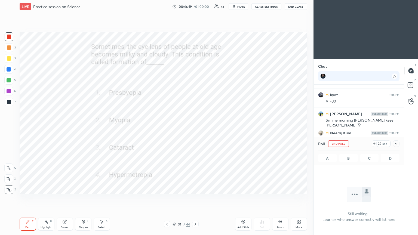
scroll to position [2, 2]
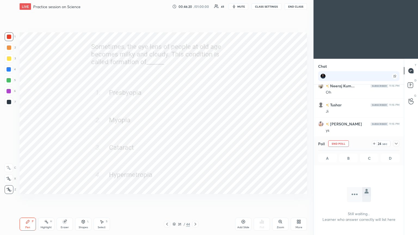
click at [195, 128] on icon at bounding box center [396, 144] width 3 height 2
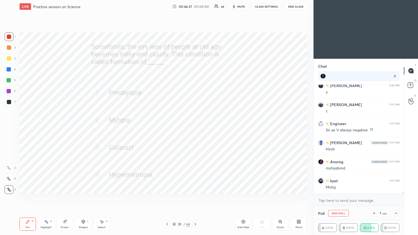
scroll to position [5358, 0]
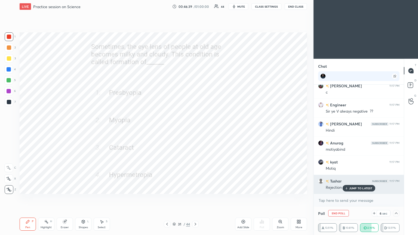
click at [195, 128] on p "JUMP TO LATEST" at bounding box center [361, 188] width 23 height 3
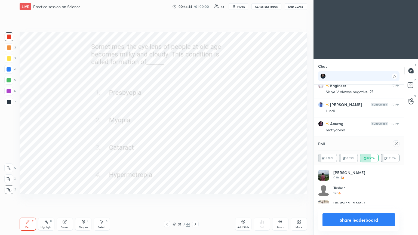
scroll to position [63, 80]
click at [195, 128] on icon at bounding box center [396, 144] width 4 height 4
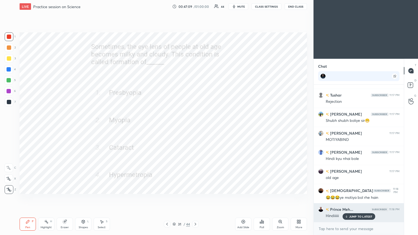
click at [195, 128] on icon at bounding box center [347, 216] width 4 height 3
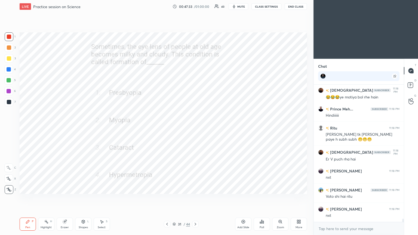
click at [195, 128] on icon at bounding box center [195, 224] width 4 height 4
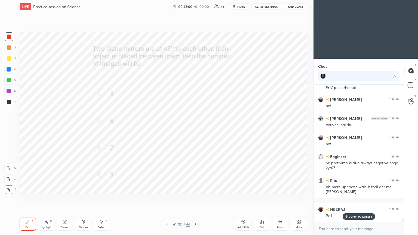
scroll to position [5636, 0]
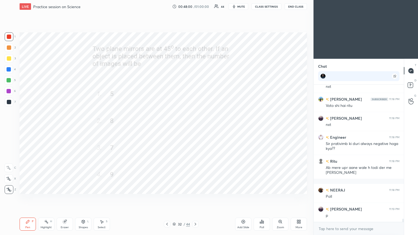
click at [195, 128] on icon at bounding box center [263, 222] width 1 height 2
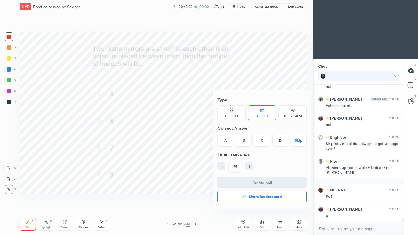
click at [195, 128] on div "C" at bounding box center [262, 140] width 16 height 13
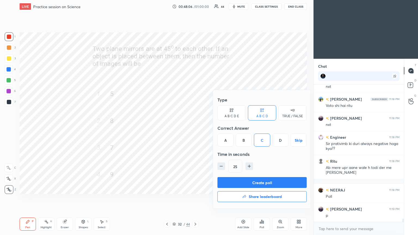
click at [195, 128] on button "Create poll" at bounding box center [262, 182] width 89 height 11
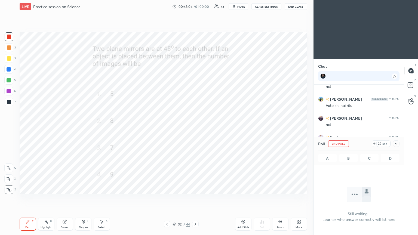
scroll to position [62, 89]
click at [195, 128] on icon at bounding box center [396, 144] width 4 height 4
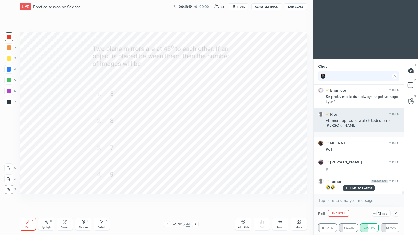
scroll to position [5707, 0]
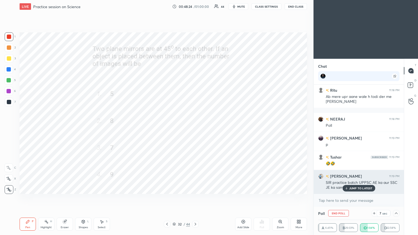
click at [195, 128] on p "JUMP TO LATEST" at bounding box center [361, 188] width 23 height 3
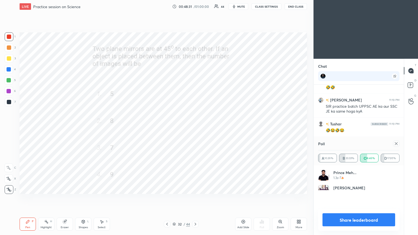
scroll to position [63, 80]
click at [195, 128] on icon at bounding box center [396, 144] width 4 height 4
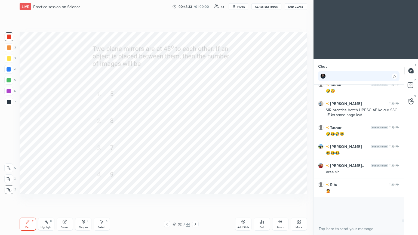
scroll to position [2, 2]
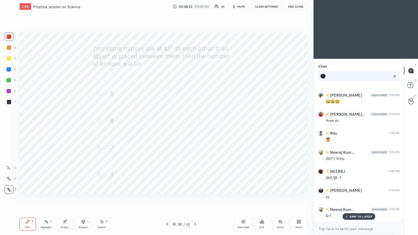
click at [63, 128] on icon at bounding box center [65, 222] width 4 height 4
click at [25, 128] on div "Pen P" at bounding box center [28, 224] width 16 height 13
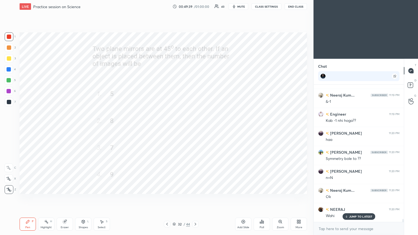
scroll to position [5965, 0]
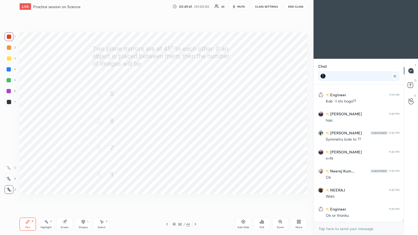
click at [8, 70] on div at bounding box center [9, 69] width 4 height 4
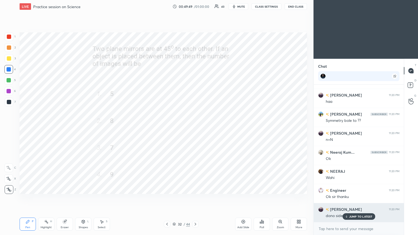
click at [195, 128] on p "JUMP TO LATEST" at bounding box center [361, 216] width 23 height 3
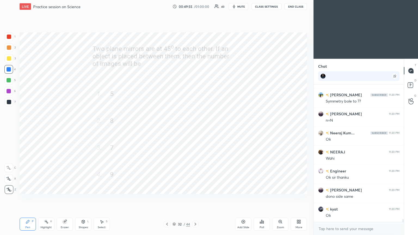
scroll to position [6022, 0]
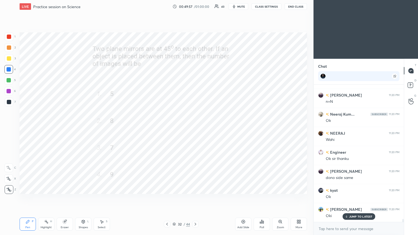
click at [195, 128] on icon at bounding box center [195, 224] width 4 height 4
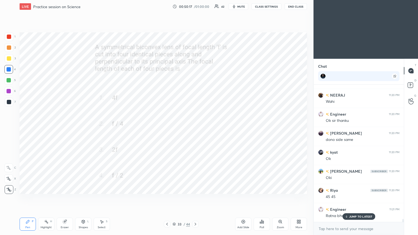
scroll to position [6073, 0]
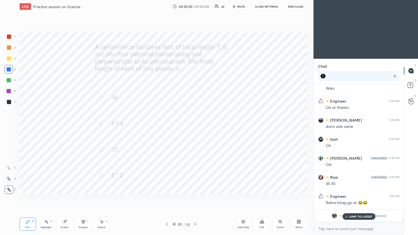
click at [195, 128] on p "JUMP TO LATEST" at bounding box center [361, 216] width 23 height 3
click at [195, 128] on icon at bounding box center [262, 222] width 4 height 4
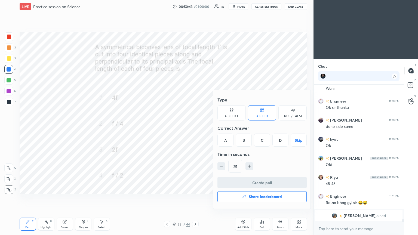
click at [195, 128] on div "C" at bounding box center [262, 140] width 16 height 13
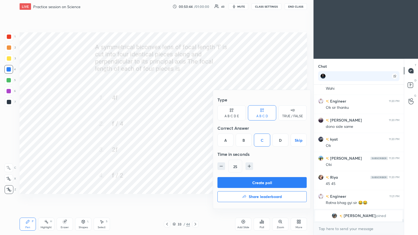
click at [195, 128] on button "Create poll" at bounding box center [262, 182] width 89 height 11
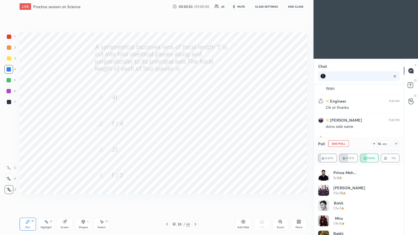
scroll to position [87, 0]
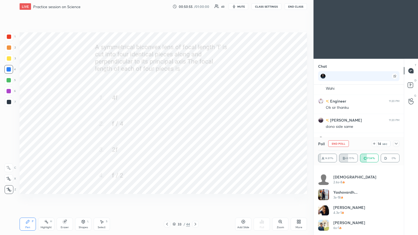
click at [195, 128] on icon at bounding box center [396, 144] width 4 height 4
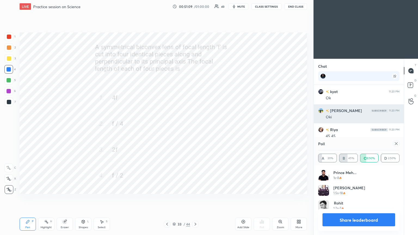
scroll to position [63, 80]
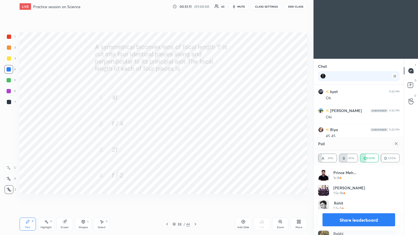
click at [195, 128] on icon at bounding box center [396, 144] width 4 height 4
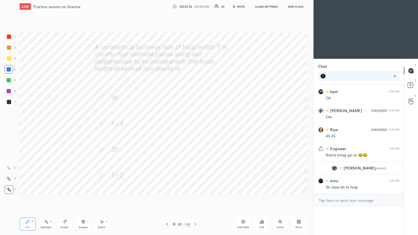
scroll to position [0, 2]
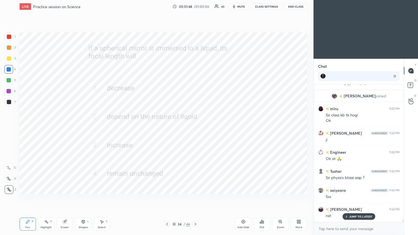
click at [195, 128] on div "Poll" at bounding box center [262, 224] width 16 height 13
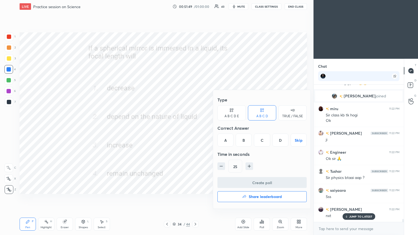
click at [195, 128] on div "D" at bounding box center [281, 140] width 16 height 13
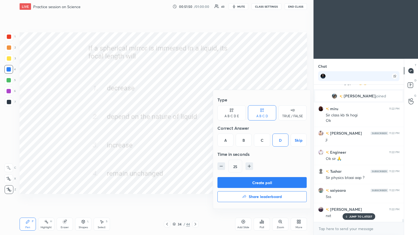
click at [195, 128] on button "Create poll" at bounding box center [262, 182] width 89 height 11
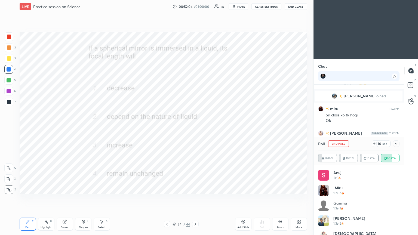
click at [195, 128] on icon at bounding box center [396, 144] width 4 height 4
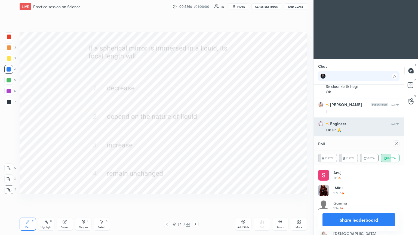
scroll to position [63, 80]
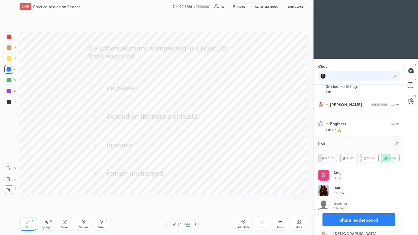
click at [195, 128] on icon at bounding box center [396, 144] width 4 height 4
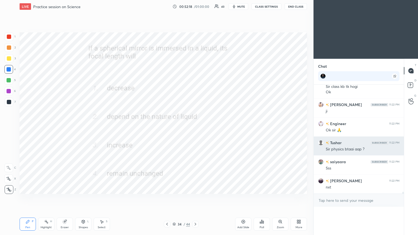
scroll to position [0, 2]
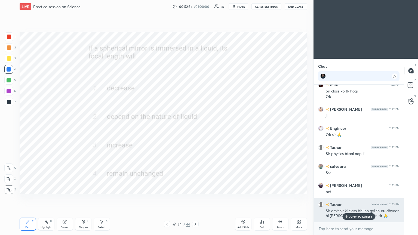
click at [195, 128] on div "Sir amit sir ki class bhi ho gyi shuru dhyaan hi [PERSON_NAME] chlta hun sir 🙏" at bounding box center [363, 214] width 74 height 10
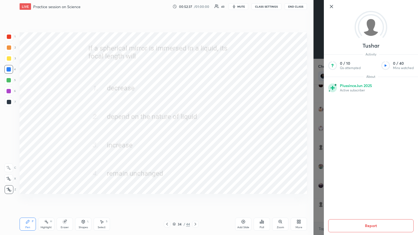
click at [195, 128] on div "Setting up your live class Poll for secs No correct answer Start poll" at bounding box center [163, 113] width 292 height 201
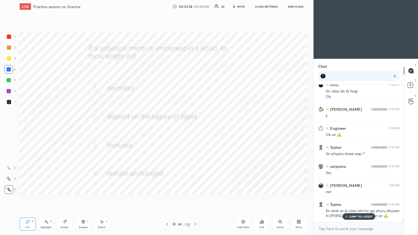
click at [195, 128] on p "JUMP TO LATEST" at bounding box center [361, 216] width 23 height 3
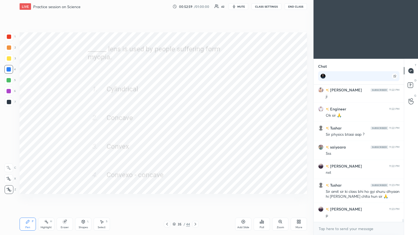
click at [195, 128] on div "Poll" at bounding box center [262, 224] width 16 height 13
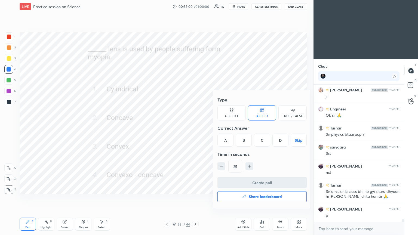
click at [195, 128] on div "B" at bounding box center [244, 140] width 16 height 13
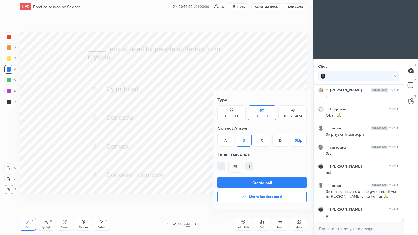
click at [195, 128] on button "Create poll" at bounding box center [262, 182] width 89 height 11
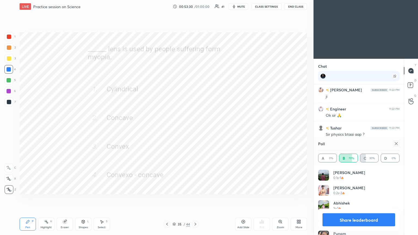
click at [195, 128] on div at bounding box center [396, 144] width 7 height 7
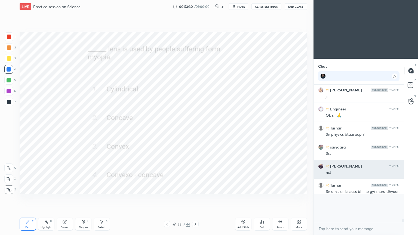
scroll to position [2, 2]
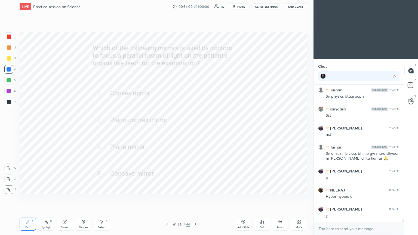
click at [195, 128] on icon at bounding box center [262, 222] width 4 height 4
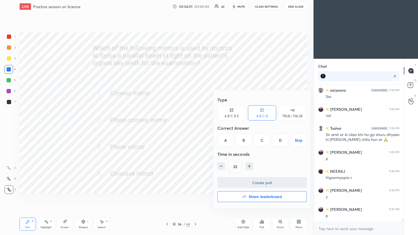
click at [195, 128] on div "D" at bounding box center [281, 140] width 16 height 13
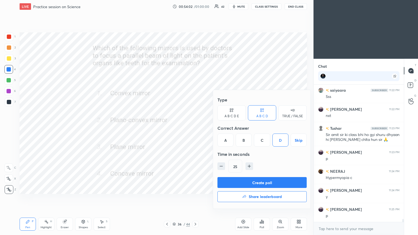
click at [195, 128] on button "Create poll" at bounding box center [262, 182] width 89 height 11
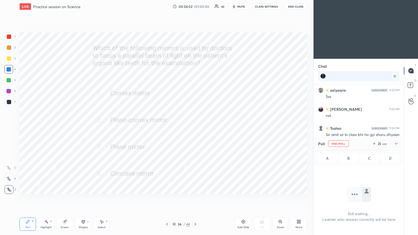
scroll to position [62, 89]
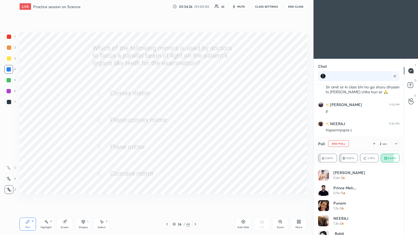
click at [195, 128] on icon at bounding box center [396, 144] width 4 height 4
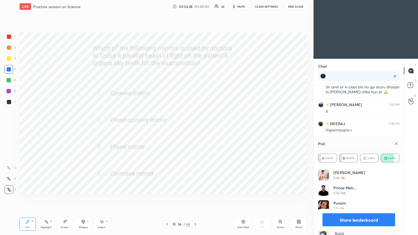
click at [195, 128] on icon at bounding box center [396, 144] width 4 height 4
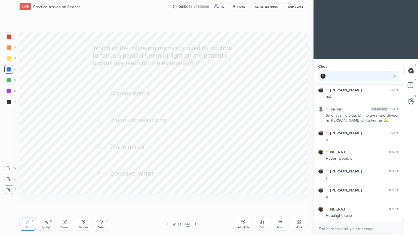
click at [195, 128] on icon at bounding box center [195, 224] width 4 height 4
click at [195, 128] on div "Poll" at bounding box center [262, 227] width 4 height 3
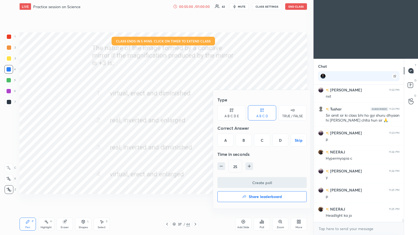
click at [195, 128] on div "D" at bounding box center [281, 140] width 16 height 13
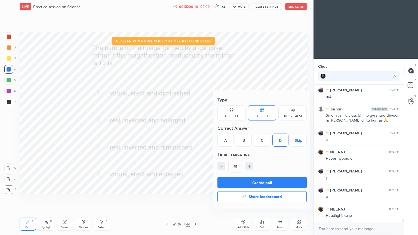
click at [195, 128] on button "Create poll" at bounding box center [262, 182] width 89 height 11
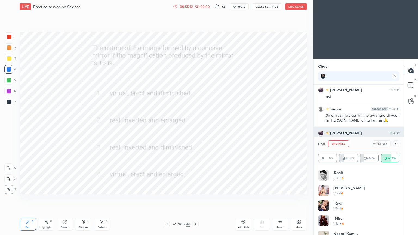
click at [195, 128] on icon at bounding box center [396, 144] width 4 height 4
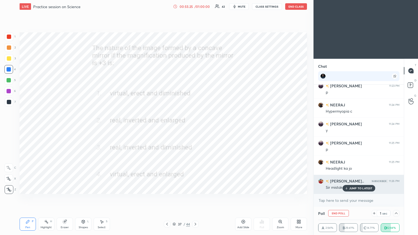
click at [195, 128] on div "JUMP TO LATEST" at bounding box center [359, 188] width 33 height 7
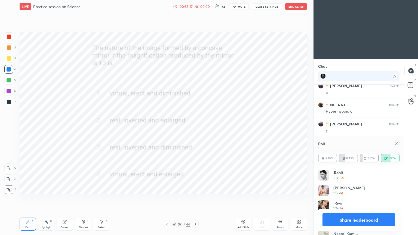
click at [195, 128] on icon at bounding box center [396, 144] width 4 height 4
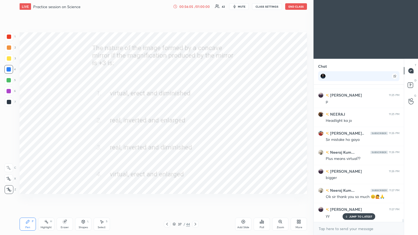
click at [195, 128] on icon at bounding box center [195, 224] width 4 height 4
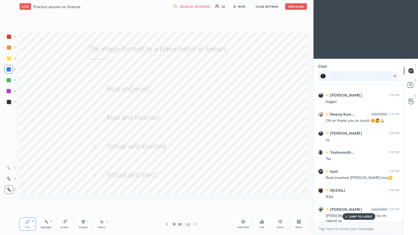
click at [195, 128] on div "Poll" at bounding box center [262, 224] width 16 height 13
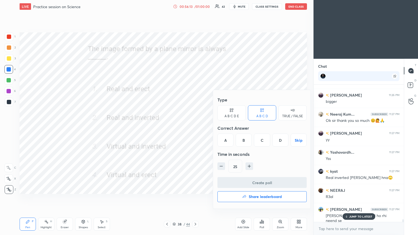
click at [195, 128] on div "D" at bounding box center [281, 140] width 16 height 13
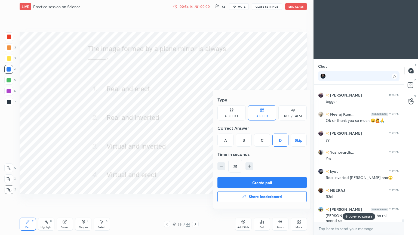
click at [195, 128] on button "Create poll" at bounding box center [262, 182] width 89 height 11
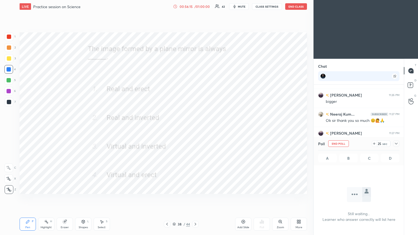
click at [195, 128] on icon at bounding box center [396, 144] width 4 height 4
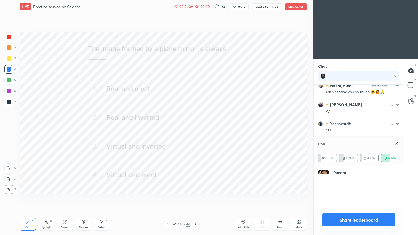
scroll to position [63, 80]
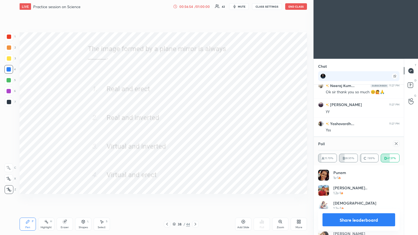
click at [195, 128] on icon at bounding box center [396, 143] width 3 height 3
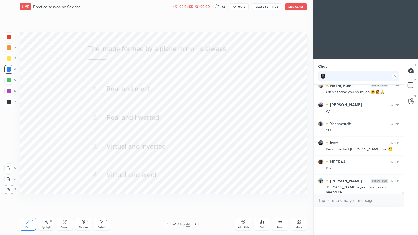
scroll to position [2, 2]
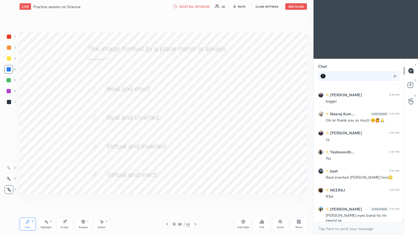
click at [195, 128] on icon at bounding box center [195, 224] width 4 height 4
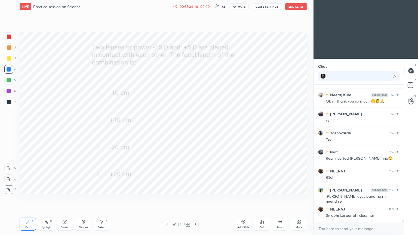
click at [195, 128] on div "Poll" at bounding box center [262, 224] width 16 height 13
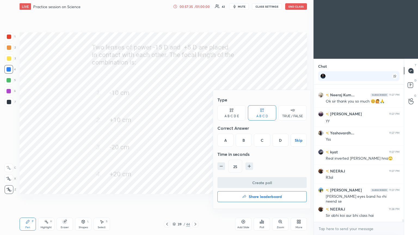
scroll to position [6508, 0]
click at [195, 128] on div "A" at bounding box center [226, 140] width 16 height 13
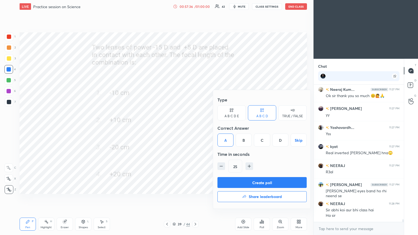
click at [195, 128] on button "Create poll" at bounding box center [262, 182] width 89 height 11
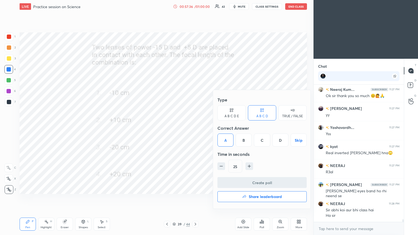
scroll to position [2, 2]
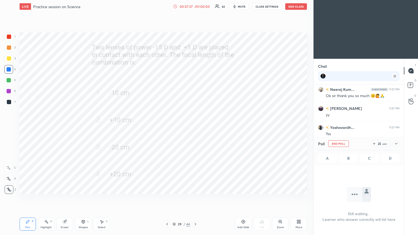
click at [195, 128] on icon at bounding box center [396, 144] width 3 height 2
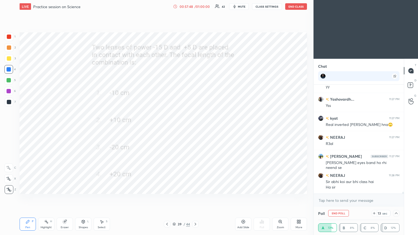
click at [195, 128] on icon at bounding box center [396, 213] width 4 height 4
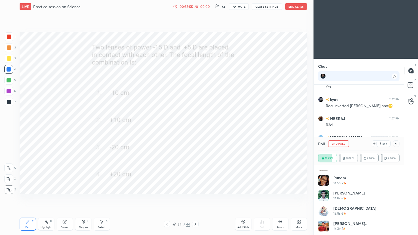
scroll to position [301, 0]
click at [195, 128] on icon at bounding box center [396, 144] width 4 height 4
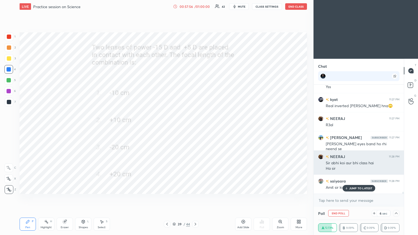
scroll to position [0, 0]
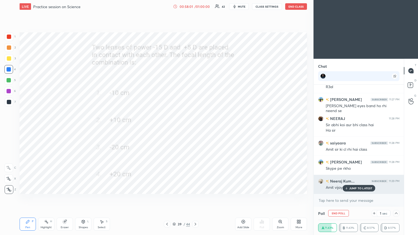
click at [195, 128] on p "JUMP TO LATEST" at bounding box center [361, 188] width 23 height 3
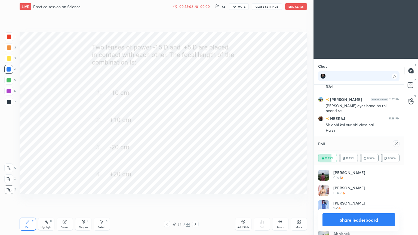
click at [195, 128] on icon at bounding box center [396, 144] width 4 height 4
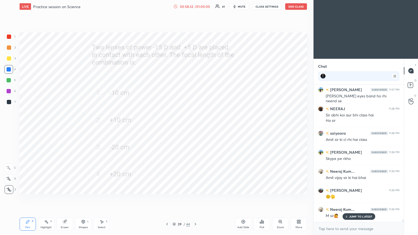
click at [195, 128] on p "JUMP TO LATEST" at bounding box center [361, 216] width 23 height 3
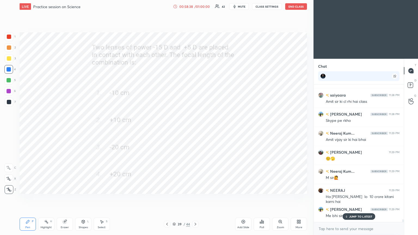
click at [195, 128] on p "JUMP TO LATEST" at bounding box center [361, 216] width 23 height 3
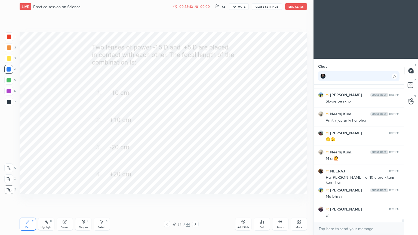
click at [195, 128] on icon at bounding box center [195, 224] width 4 height 4
click at [195, 128] on icon at bounding box center [262, 222] width 4 height 4
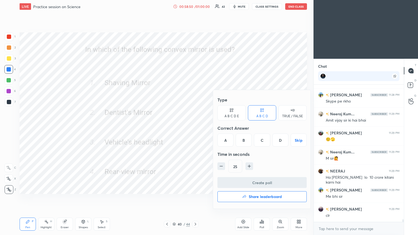
click at [195, 128] on div "D" at bounding box center [281, 140] width 16 height 13
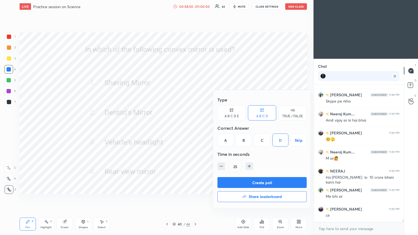
click at [195, 128] on button "Create poll" at bounding box center [262, 182] width 89 height 11
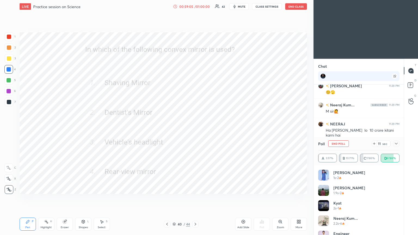
click at [195, 128] on icon at bounding box center [396, 144] width 4 height 4
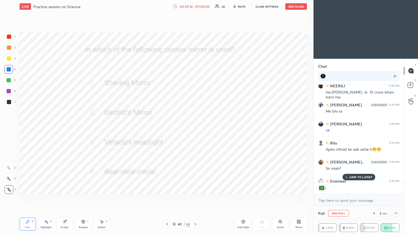
scroll to position [2, 2]
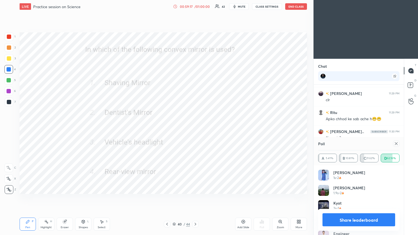
click at [195, 128] on icon at bounding box center [396, 144] width 4 height 4
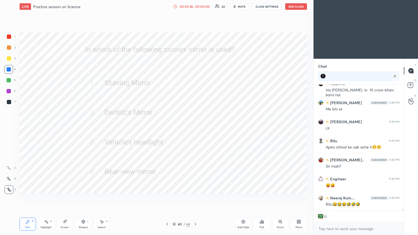
click at [195, 128] on icon at bounding box center [195, 224] width 4 height 4
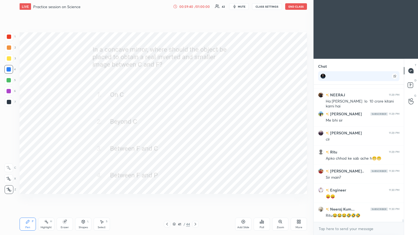
click at [195, 128] on icon at bounding box center [263, 222] width 1 height 2
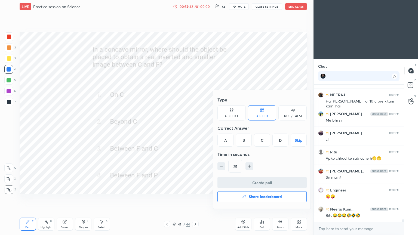
click at [195, 128] on div "B" at bounding box center [244, 140] width 16 height 13
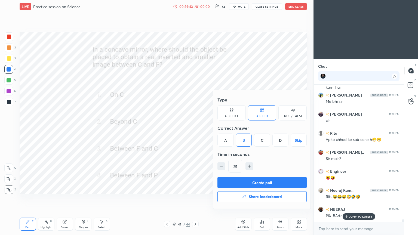
click at [195, 128] on button "Create poll" at bounding box center [262, 182] width 89 height 11
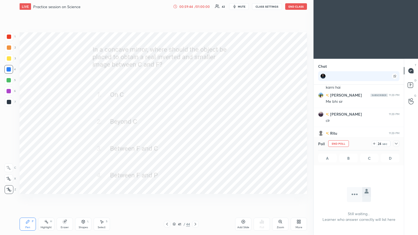
click at [195, 128] on icon at bounding box center [396, 144] width 4 height 4
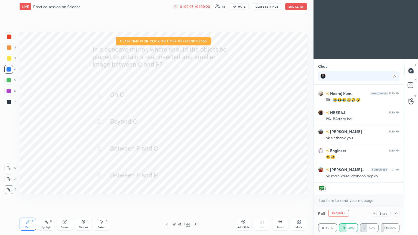
click at [195, 128] on button "End Poll" at bounding box center [339, 213] width 21 height 7
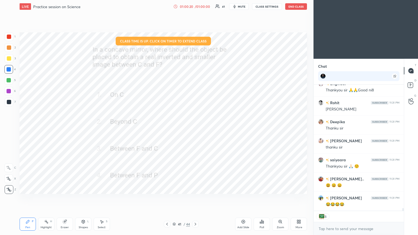
click at [195, 128] on div "Poll" at bounding box center [262, 224] width 16 height 13
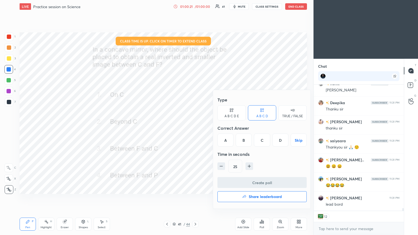
click at [195, 128] on h4 "Share leaderboard" at bounding box center [265, 197] width 33 height 4
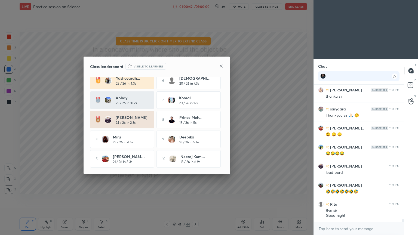
click at [195, 66] on icon at bounding box center [221, 66] width 4 height 4
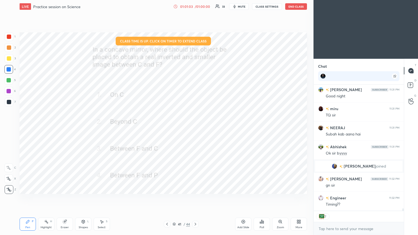
click at [195, 7] on button "End Class" at bounding box center [296, 6] width 22 height 7
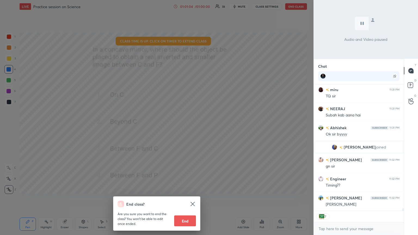
click at [186, 128] on button "End" at bounding box center [185, 221] width 22 height 11
type textarea "x"
